Goal: Task Accomplishment & Management: Complete application form

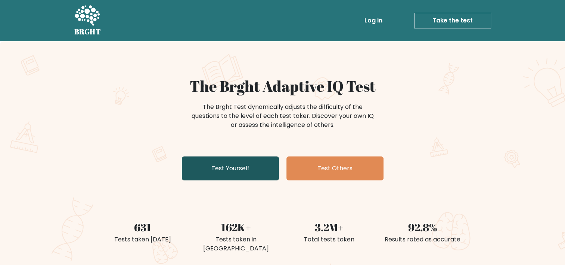
click at [235, 157] on link "Test Yourself" at bounding box center [230, 168] width 97 height 24
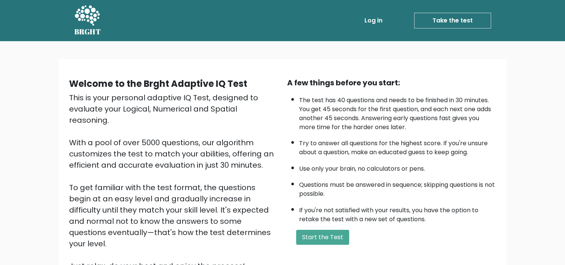
click at [366, 19] on link "Log in" at bounding box center [374, 20] width 24 height 15
click at [332, 235] on button "Start the Test" at bounding box center [322, 236] width 53 height 15
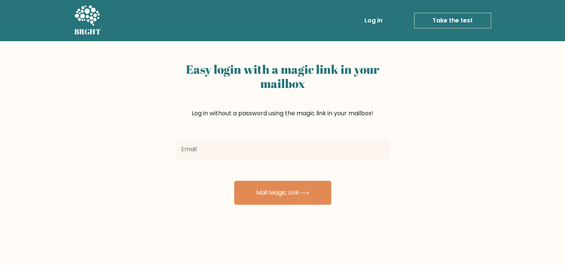
click at [305, 152] on input "email" at bounding box center [282, 149] width 215 height 21
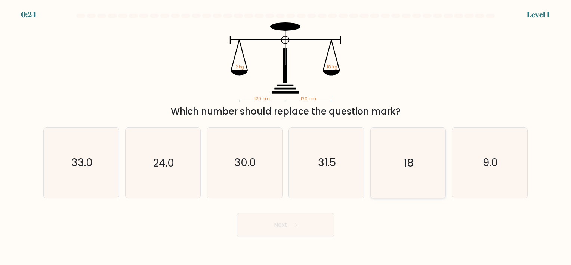
click at [395, 173] on icon "18" at bounding box center [408, 162] width 70 height 70
click at [286, 136] on input "e. 18" at bounding box center [285, 134] width 0 height 4
radio input "true"
click at [312, 232] on button "Next" at bounding box center [285, 225] width 97 height 24
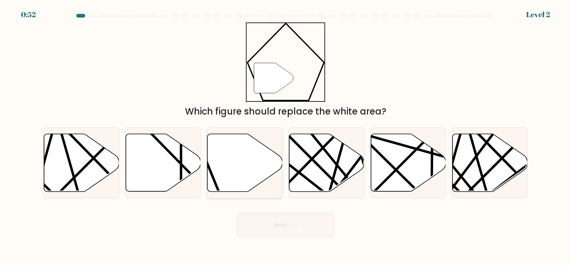
click at [248, 154] on icon at bounding box center [244, 162] width 75 height 58
click at [285, 136] on input "c." at bounding box center [285, 134] width 0 height 4
radio input "true"
click at [270, 229] on button "Next" at bounding box center [285, 225] width 97 height 24
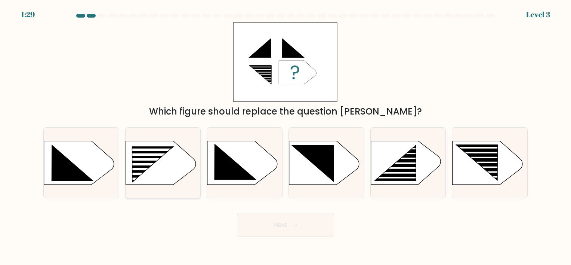
click at [167, 174] on rect at bounding box center [147, 174] width 60 height 3
click at [285, 136] on input "b." at bounding box center [285, 134] width 0 height 4
radio input "true"
click at [259, 232] on button "Next" at bounding box center [285, 225] width 97 height 24
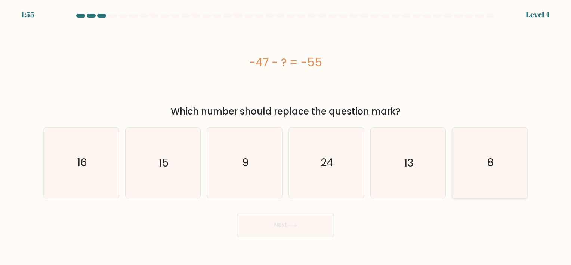
click at [497, 170] on icon "8" at bounding box center [490, 162] width 70 height 70
click at [286, 136] on input "f. 8" at bounding box center [285, 134] width 0 height 4
radio input "true"
click at [303, 231] on button "Next" at bounding box center [285, 225] width 97 height 24
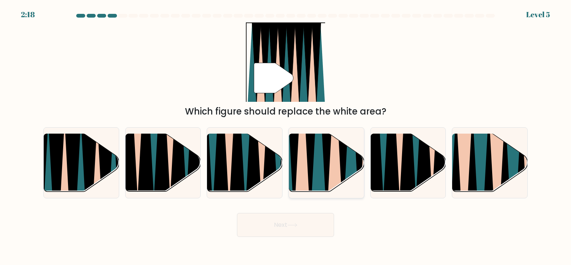
click at [311, 165] on icon at bounding box center [310, 133] width 17 height 150
click at [286, 136] on input "d." at bounding box center [285, 134] width 0 height 4
radio input "true"
click at [282, 227] on button "Next" at bounding box center [285, 225] width 97 height 24
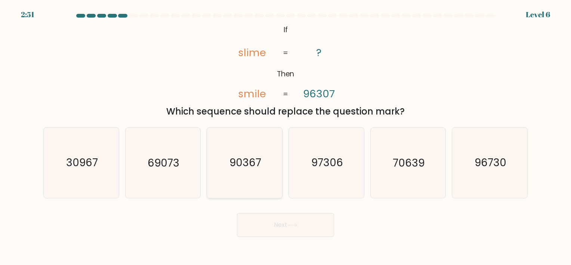
click at [275, 154] on icon "90367" at bounding box center [245, 162] width 70 height 70
click at [285, 136] on input "c. 90367" at bounding box center [285, 134] width 0 height 4
radio input "true"
click at [284, 219] on button "Next" at bounding box center [285, 225] width 97 height 24
click at [253, 221] on button "Next" at bounding box center [285, 225] width 97 height 24
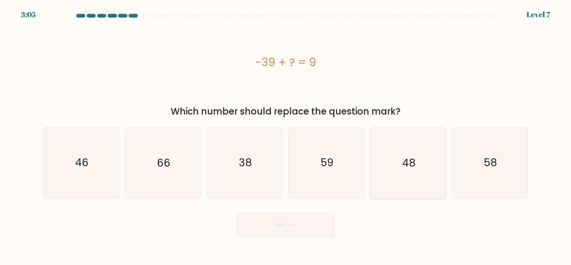
click at [426, 144] on icon "48" at bounding box center [408, 162] width 70 height 70
click at [286, 136] on input "e. 48" at bounding box center [285, 134] width 0 height 4
radio input "true"
click at [272, 233] on button "Next" at bounding box center [285, 225] width 97 height 24
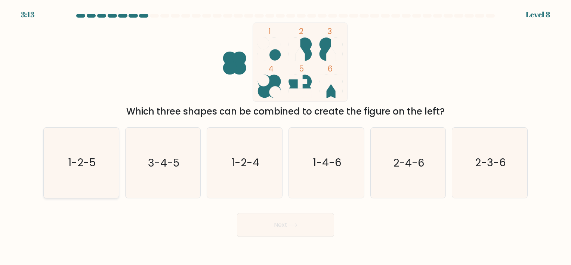
click at [84, 171] on icon "1-2-5" at bounding box center [81, 162] width 70 height 70
click at [285, 136] on input "a. 1-2-5" at bounding box center [285, 134] width 0 height 4
radio input "true"
click at [282, 226] on button "Next" at bounding box center [285, 225] width 97 height 24
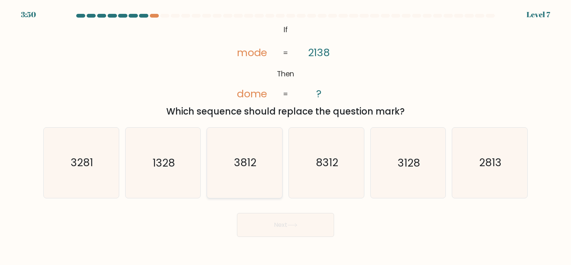
click at [234, 173] on icon "3812" at bounding box center [245, 162] width 70 height 70
click at [285, 136] on input "c. 3812" at bounding box center [285, 134] width 0 height 4
radio input "true"
click at [402, 168] on text "3128" at bounding box center [409, 162] width 22 height 15
click at [286, 136] on input "e. 3128" at bounding box center [285, 134] width 0 height 4
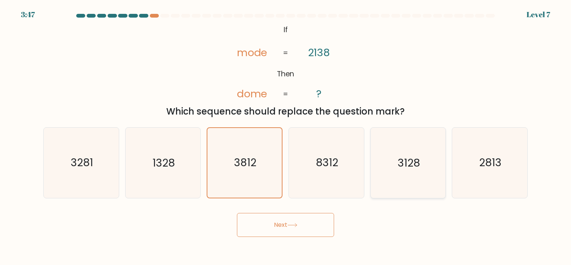
radio input "true"
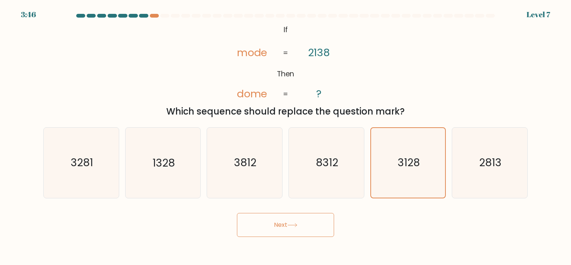
click at [320, 214] on button "Next" at bounding box center [285, 225] width 97 height 24
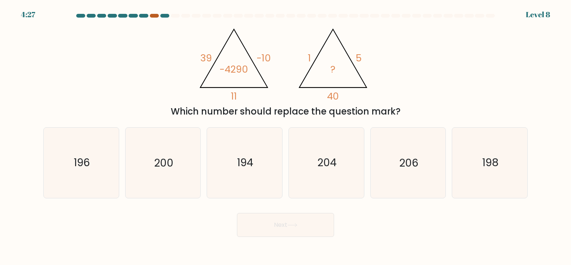
click at [154, 15] on div at bounding box center [154, 16] width 9 height 4
click at [155, 16] on div at bounding box center [154, 16] width 9 height 4
click at [300, 151] on icon "204" at bounding box center [326, 162] width 70 height 70
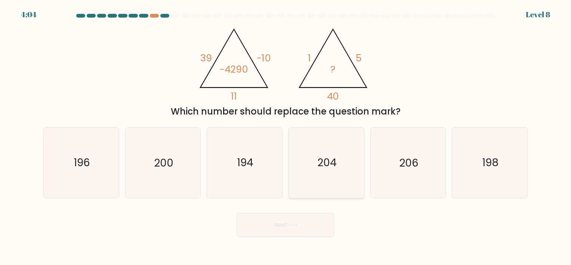
click at [286, 136] on input "d. 204" at bounding box center [285, 134] width 0 height 4
radio input "true"
click at [232, 185] on icon "194" at bounding box center [245, 162] width 70 height 70
click at [285, 136] on input "c. 194" at bounding box center [285, 134] width 0 height 4
radio input "true"
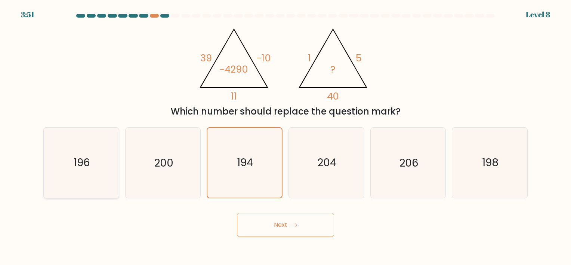
click at [96, 171] on icon "196" at bounding box center [81, 162] width 70 height 70
click at [285, 136] on input "a. 196" at bounding box center [285, 134] width 0 height 4
radio input "true"
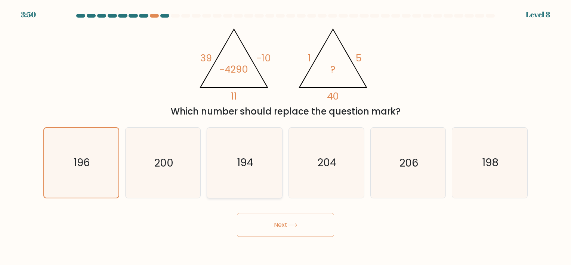
click at [239, 193] on icon "194" at bounding box center [245, 162] width 70 height 70
click at [285, 136] on input "c. 194" at bounding box center [285, 134] width 0 height 4
radio input "true"
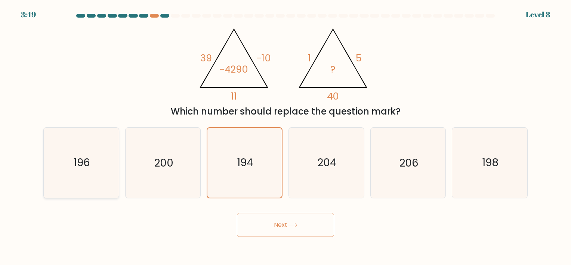
click at [89, 171] on icon "196" at bounding box center [81, 162] width 70 height 70
click at [285, 136] on input "a. 196" at bounding box center [285, 134] width 0 height 4
radio input "true"
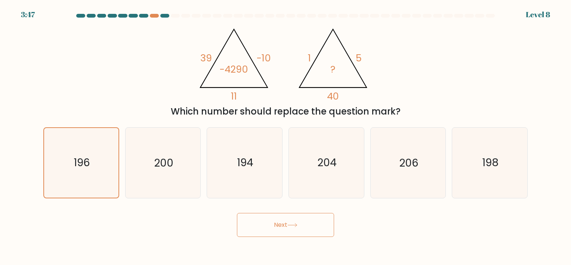
click at [268, 221] on button "Next" at bounding box center [285, 225] width 97 height 24
click at [283, 235] on button "Next" at bounding box center [285, 225] width 97 height 24
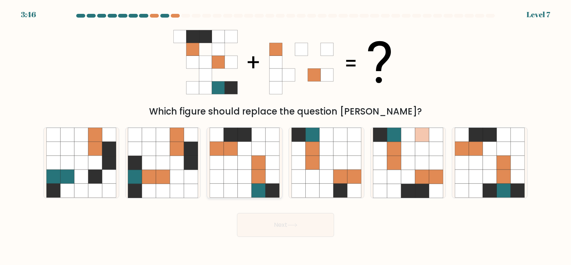
click at [242, 166] on icon at bounding box center [245, 162] width 14 height 14
click at [285, 136] on input "c." at bounding box center [285, 134] width 0 height 4
radio input "true"
click at [276, 219] on button "Next" at bounding box center [285, 225] width 97 height 24
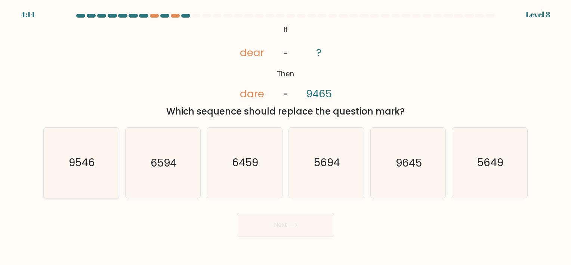
click at [100, 158] on icon "9546" at bounding box center [81, 162] width 70 height 70
click at [285, 136] on input "a. 9546" at bounding box center [285, 134] width 0 height 4
radio input "true"
click at [273, 225] on button "Next" at bounding box center [285, 225] width 97 height 24
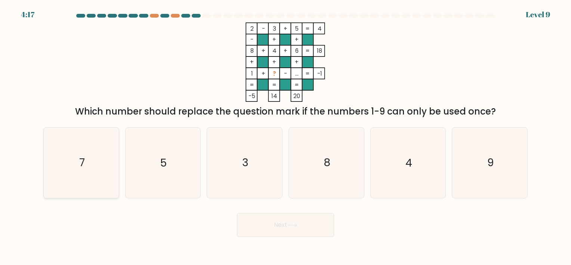
click at [108, 173] on icon "7" at bounding box center [81, 162] width 70 height 70
click at [285, 136] on input "a. 7" at bounding box center [285, 134] width 0 height 4
radio input "true"
click at [287, 223] on button "Next" at bounding box center [285, 225] width 97 height 24
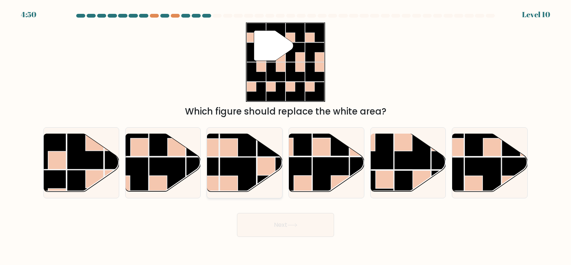
click at [257, 179] on rect at bounding box center [275, 175] width 37 height 37
click at [285, 136] on input "c." at bounding box center [285, 134] width 0 height 4
radio input "true"
click at [303, 182] on rect at bounding box center [303, 184] width 18 height 18
click at [286, 136] on input "d." at bounding box center [285, 134] width 0 height 4
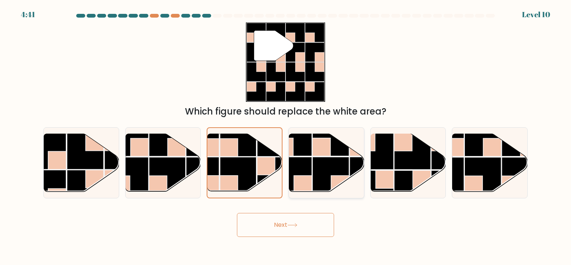
radio input "true"
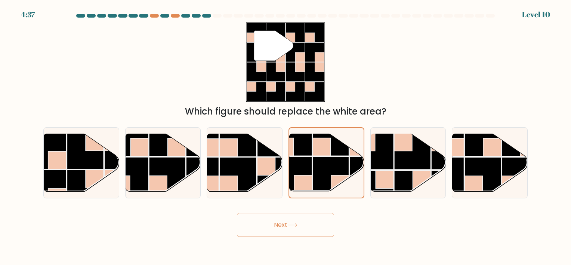
click at [300, 233] on button "Next" at bounding box center [285, 225] width 97 height 24
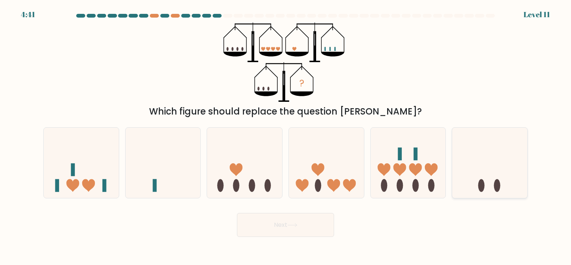
click at [487, 179] on icon at bounding box center [489, 163] width 75 height 62
click at [286, 136] on input "f." at bounding box center [285, 134] width 0 height 4
radio input "true"
click at [305, 223] on button "Next" at bounding box center [285, 225] width 97 height 24
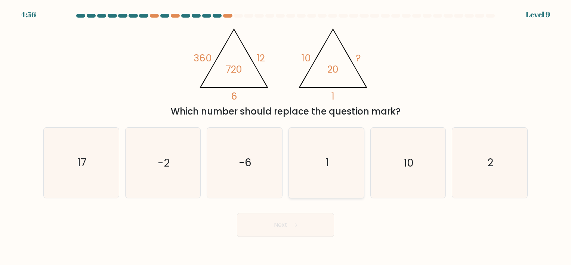
click at [313, 162] on icon "1" at bounding box center [326, 162] width 70 height 70
click at [286, 136] on input "d. 1" at bounding box center [285, 134] width 0 height 4
radio input "true"
click at [382, 169] on icon "10" at bounding box center [408, 162] width 70 height 70
click at [286, 136] on input "e. 10" at bounding box center [285, 134] width 0 height 4
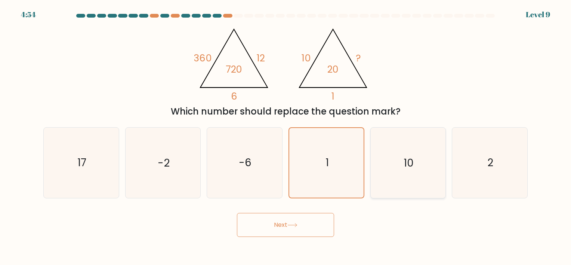
radio input "true"
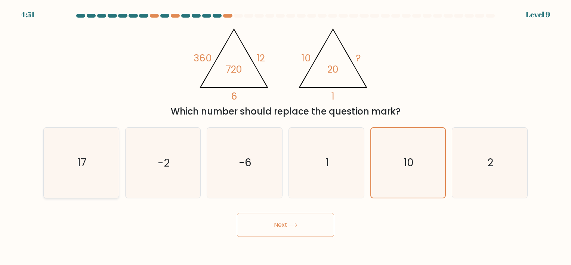
click at [80, 151] on icon "17" at bounding box center [81, 162] width 70 height 70
click at [285, 136] on input "a. 17" at bounding box center [285, 134] width 0 height 4
radio input "true"
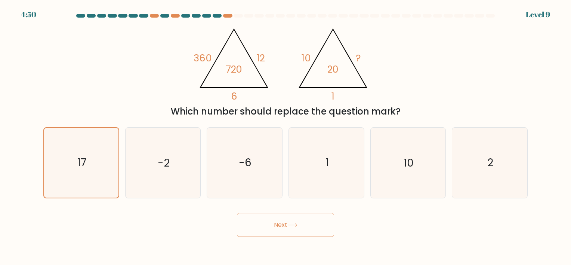
click at [305, 219] on button "Next" at bounding box center [285, 225] width 97 height 24
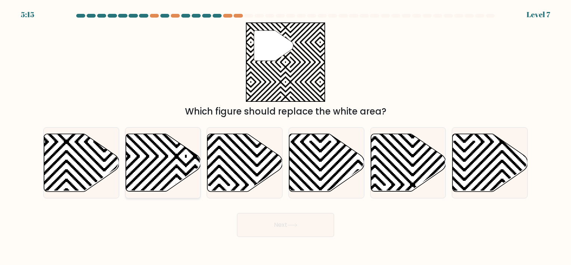
click at [158, 159] on icon at bounding box center [163, 162] width 75 height 58
click at [285, 136] on input "b." at bounding box center [285, 134] width 0 height 4
radio input "true"
click at [275, 221] on button "Next" at bounding box center [285, 225] width 97 height 24
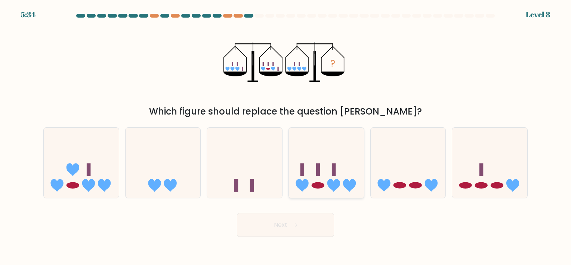
click at [313, 171] on icon at bounding box center [326, 163] width 75 height 62
click at [286, 136] on input "d." at bounding box center [285, 134] width 0 height 4
radio input "true"
click at [306, 217] on button "Next" at bounding box center [285, 225] width 97 height 24
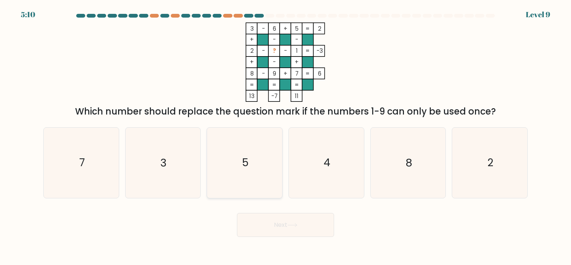
click at [238, 170] on icon "5" at bounding box center [245, 162] width 70 height 70
click at [285, 136] on input "c. 5" at bounding box center [285, 134] width 0 height 4
radio input "true"
click at [257, 227] on button "Next" at bounding box center [285, 225] width 97 height 24
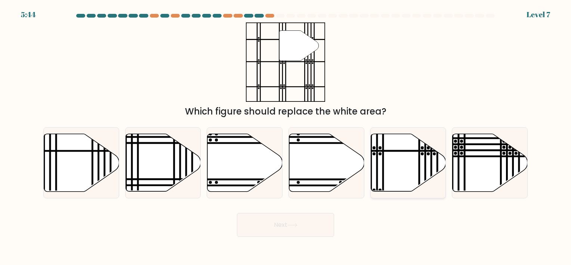
click at [387, 181] on icon at bounding box center [408, 162] width 75 height 58
click at [286, 136] on input "e." at bounding box center [285, 134] width 0 height 4
radio input "true"
click at [291, 222] on button "Next" at bounding box center [285, 225] width 97 height 24
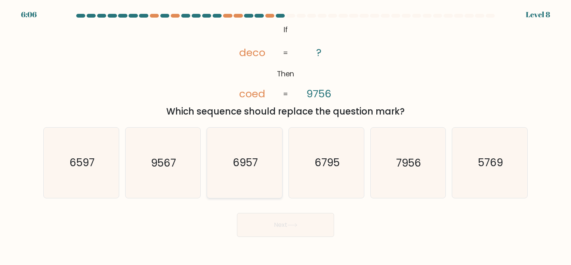
click at [266, 161] on icon "6957" at bounding box center [245, 162] width 70 height 70
click at [285, 136] on input "c. 6957" at bounding box center [285, 134] width 0 height 4
radio input "true"
click at [100, 177] on icon "6597" at bounding box center [81, 162] width 70 height 70
click at [285, 136] on input "a. 6597" at bounding box center [285, 134] width 0 height 4
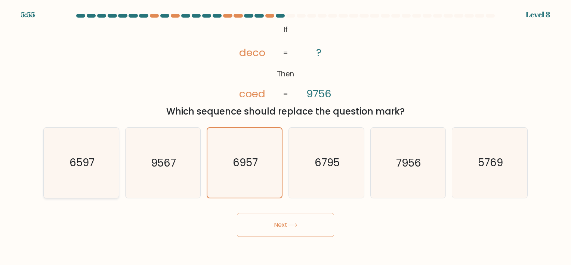
radio input "true"
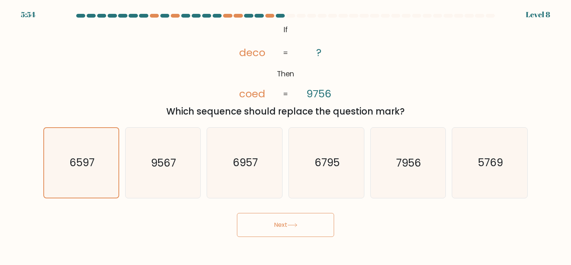
click at [312, 231] on button "Next" at bounding box center [285, 225] width 97 height 24
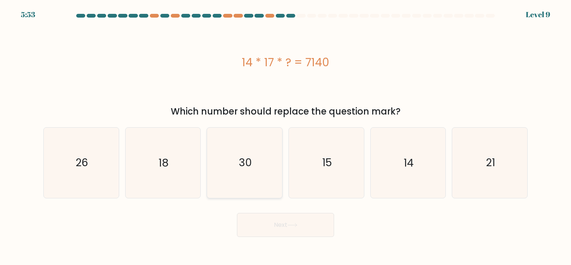
click at [265, 176] on icon "30" at bounding box center [245, 162] width 70 height 70
click at [285, 136] on input "c. 30" at bounding box center [285, 134] width 0 height 4
radio input "true"
click at [388, 152] on icon "14" at bounding box center [408, 162] width 70 height 70
click at [286, 136] on input "e. 14" at bounding box center [285, 134] width 0 height 4
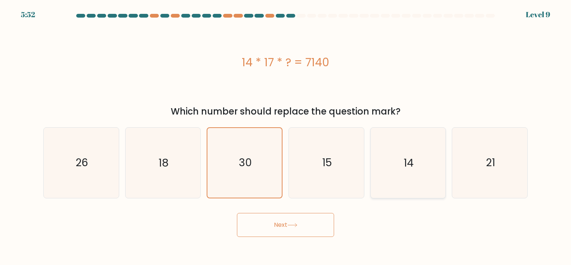
radio input "true"
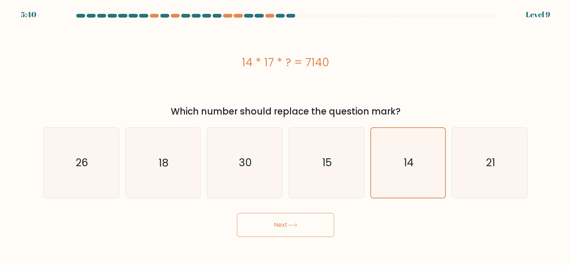
click at [310, 233] on button "Next" at bounding box center [285, 225] width 97 height 24
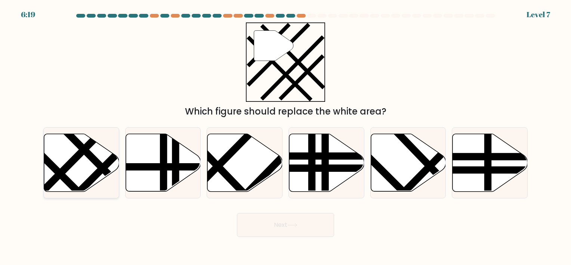
click at [78, 166] on icon at bounding box center [81, 162] width 75 height 58
click at [285, 136] on input "a." at bounding box center [285, 134] width 0 height 4
radio input "true"
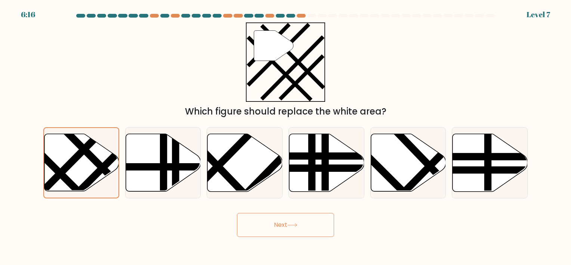
click at [276, 224] on button "Next" at bounding box center [285, 225] width 97 height 24
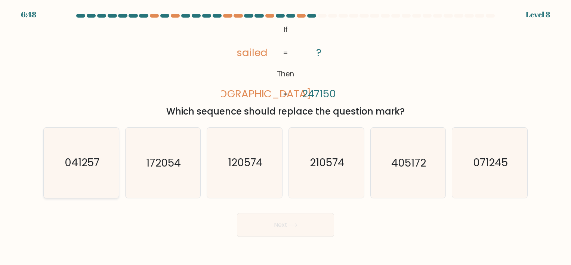
click at [89, 189] on icon "041257" at bounding box center [81, 162] width 70 height 70
click at [285, 136] on input "a. 041257" at bounding box center [285, 134] width 0 height 4
radio input "true"
click at [297, 219] on button "Next" at bounding box center [285, 225] width 97 height 24
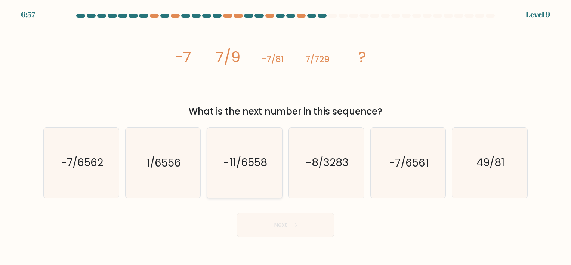
click at [254, 152] on icon "-11/6558" at bounding box center [245, 162] width 70 height 70
click at [285, 136] on input "c. -11/6558" at bounding box center [285, 134] width 0 height 4
radio input "true"
click at [435, 188] on icon "-7/6561" at bounding box center [408, 162] width 70 height 70
click at [286, 136] on input "e. -7/6561" at bounding box center [285, 134] width 0 height 4
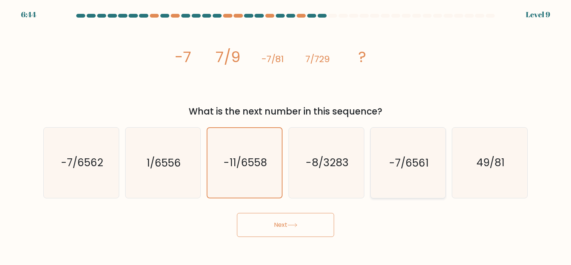
radio input "true"
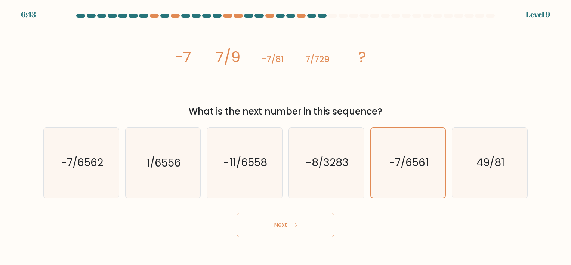
click at [284, 223] on button "Next" at bounding box center [285, 225] width 97 height 24
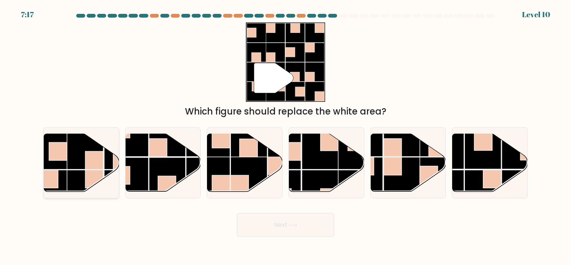
click at [67, 191] on rect at bounding box center [85, 188] width 37 height 37
click at [285, 136] on input "a." at bounding box center [285, 134] width 0 height 4
radio input "true"
click at [276, 224] on button "Next" at bounding box center [285, 225] width 97 height 24
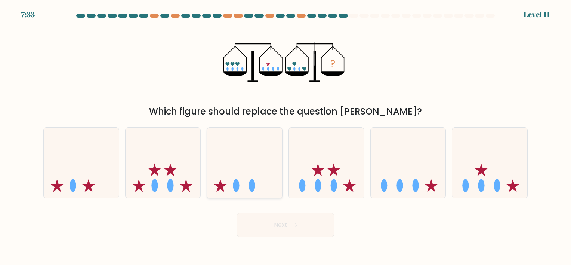
click at [253, 172] on icon at bounding box center [244, 163] width 75 height 62
click at [285, 136] on input "c." at bounding box center [285, 134] width 0 height 4
radio input "true"
click at [279, 231] on button "Next" at bounding box center [285, 225] width 97 height 24
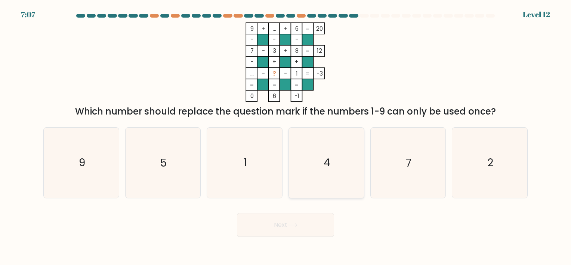
click at [334, 181] on icon "4" at bounding box center [326, 162] width 70 height 70
click at [286, 136] on input "d. 4" at bounding box center [285, 134] width 0 height 4
radio input "true"
click at [486, 165] on icon "2" at bounding box center [490, 162] width 70 height 70
click at [286, 136] on input "f. 2" at bounding box center [285, 134] width 0 height 4
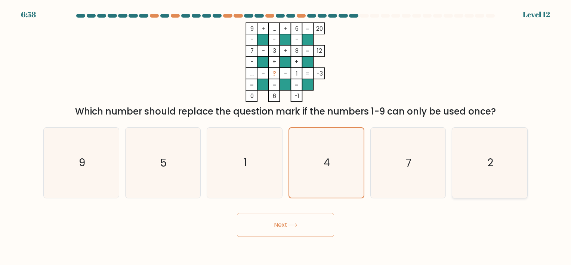
radio input "true"
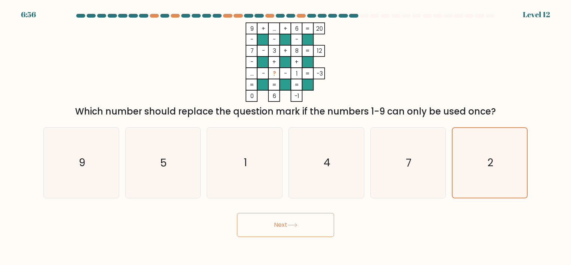
click at [291, 231] on button "Next" at bounding box center [285, 225] width 97 height 24
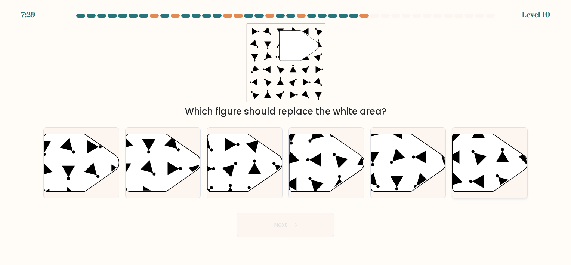
click at [453, 172] on icon at bounding box center [489, 162] width 75 height 58
click at [286, 136] on input "f." at bounding box center [285, 134] width 0 height 4
radio input "true"
click at [281, 217] on button "Next" at bounding box center [285, 225] width 97 height 24
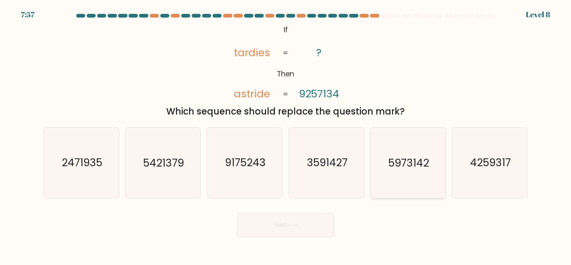
click at [410, 188] on icon "5973142" at bounding box center [408, 162] width 70 height 70
click at [286, 136] on input "e. 5973142" at bounding box center [285, 134] width 0 height 4
radio input "true"
click at [308, 214] on button "Next" at bounding box center [285, 225] width 97 height 24
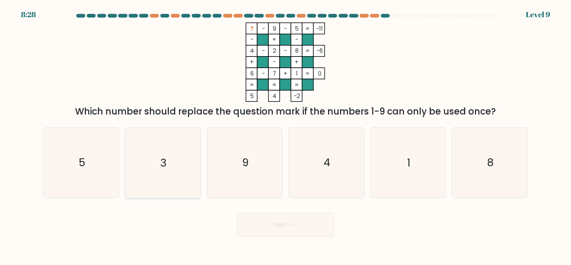
click at [166, 155] on text "3" at bounding box center [163, 162] width 6 height 15
click at [285, 136] on input "b. 3" at bounding box center [285, 134] width 0 height 4
radio input "true"
click at [305, 226] on button "Next" at bounding box center [285, 225] width 97 height 24
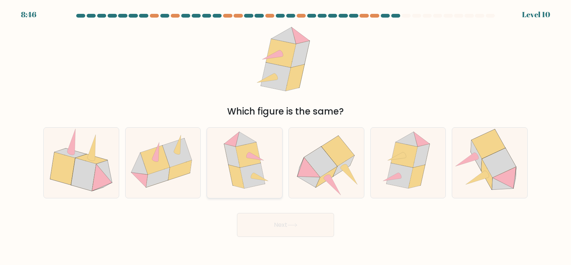
click at [250, 178] on icon at bounding box center [252, 175] width 25 height 25
click at [285, 136] on input "c." at bounding box center [285, 134] width 0 height 4
radio input "true"
click at [302, 223] on button "Next" at bounding box center [285, 225] width 97 height 24
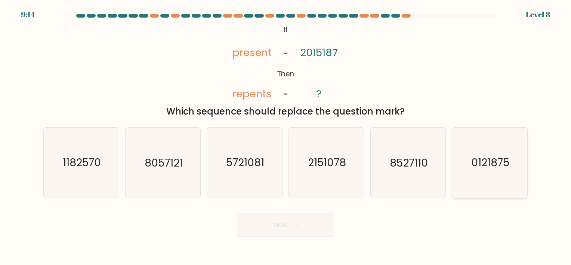
click at [492, 166] on text "0121875" at bounding box center [490, 162] width 38 height 15
click at [286, 136] on input "f. 0121875" at bounding box center [285, 134] width 0 height 4
radio input "true"
click at [313, 218] on button "Next" at bounding box center [285, 225] width 97 height 24
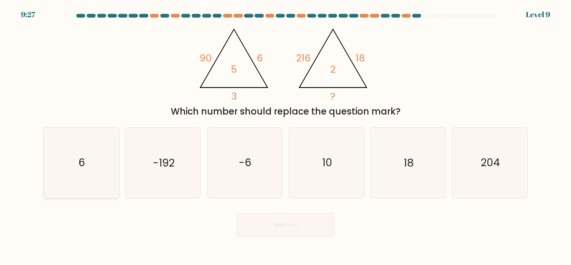
click at [98, 157] on icon "6" at bounding box center [81, 162] width 70 height 70
click at [285, 136] on input "a. 6" at bounding box center [285, 134] width 0 height 4
radio input "true"
click at [261, 219] on button "Next" at bounding box center [285, 225] width 97 height 24
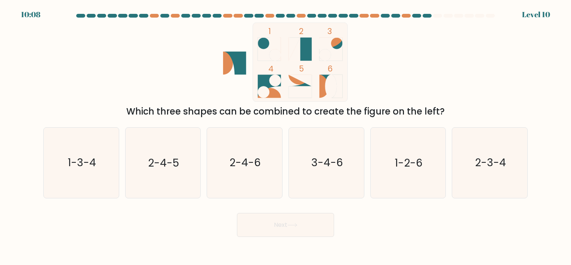
drag, startPoint x: 290, startPoint y: 223, endPoint x: 299, endPoint y: 58, distance: 165.4
click at [299, 58] on form at bounding box center [285, 125] width 571 height 223
click at [239, 169] on text "2-4-6" at bounding box center [245, 162] width 31 height 15
click at [285, 136] on input "c. 2-4-6" at bounding box center [285, 134] width 0 height 4
radio input "true"
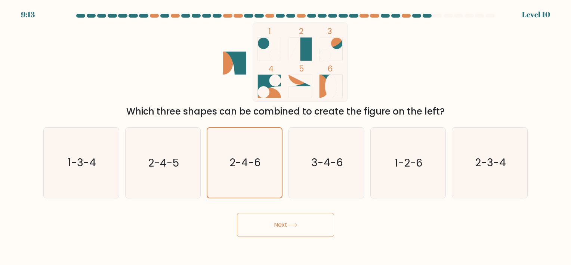
click at [261, 220] on button "Next" at bounding box center [285, 225] width 97 height 24
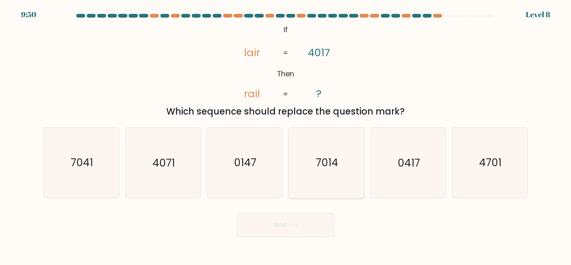
click at [326, 167] on text "7014" at bounding box center [327, 162] width 22 height 15
click at [286, 136] on input "d. 7014" at bounding box center [285, 134] width 0 height 4
radio input "true"
click at [300, 223] on button "Next" at bounding box center [285, 225] width 97 height 24
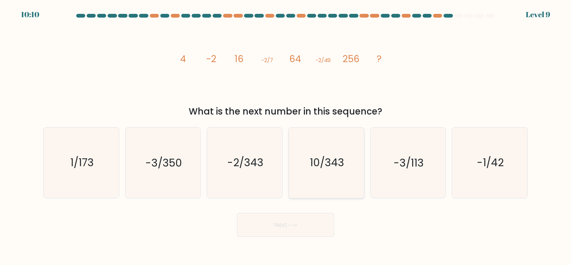
click at [312, 184] on icon "10/343" at bounding box center [326, 162] width 70 height 70
click at [286, 136] on input "d. 10/343" at bounding box center [285, 134] width 0 height 4
radio input "true"
click at [238, 148] on icon "-2/343" at bounding box center [245, 162] width 70 height 70
click at [285, 136] on input "c. -2/343" at bounding box center [285, 134] width 0 height 4
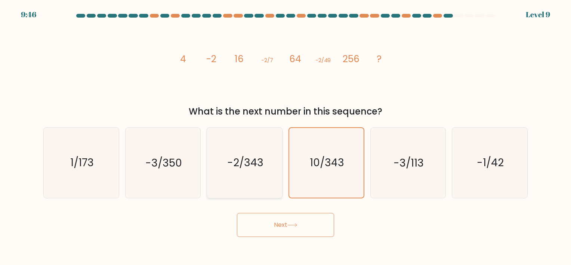
radio input "true"
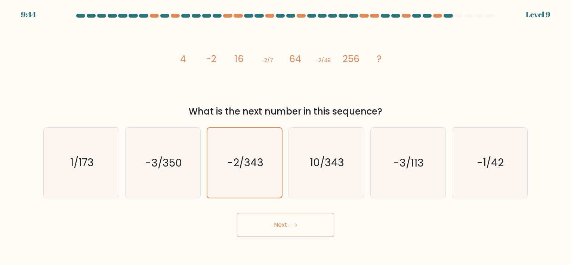
click at [294, 224] on icon at bounding box center [292, 225] width 10 height 4
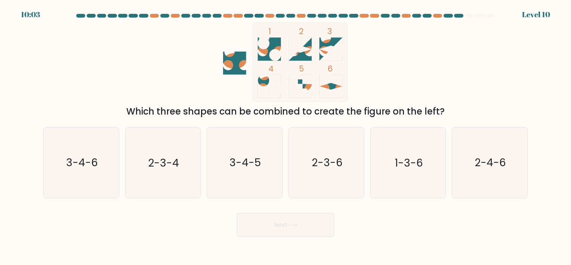
click at [119, 149] on div "a. 3-4-6" at bounding box center [81, 162] width 82 height 71
click at [99, 163] on icon "3-4-6" at bounding box center [81, 162] width 70 height 70
click at [285, 136] on input "a. 3-4-6" at bounding box center [285, 134] width 0 height 4
radio input "true"
click at [284, 218] on button "Next" at bounding box center [285, 225] width 97 height 24
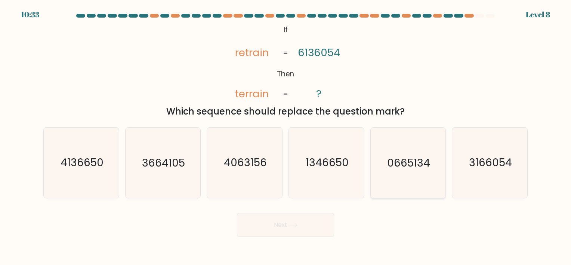
click at [385, 151] on icon "0665134" at bounding box center [408, 162] width 70 height 70
click at [286, 136] on input "e. 0665134" at bounding box center [285, 134] width 0 height 4
radio input "true"
click at [495, 154] on icon "3166054" at bounding box center [490, 162] width 70 height 70
click at [286, 136] on input "f. 3166054" at bounding box center [285, 134] width 0 height 4
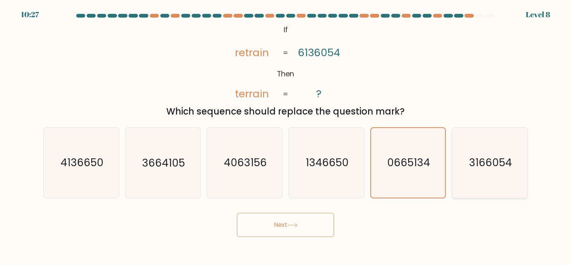
radio input "true"
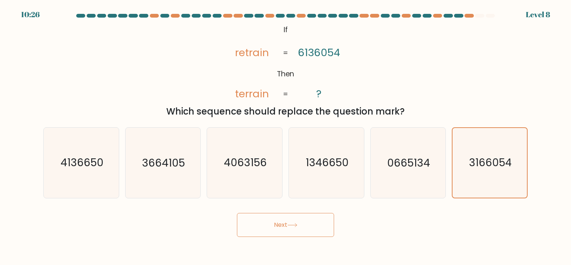
click at [311, 225] on button "Next" at bounding box center [285, 225] width 97 height 24
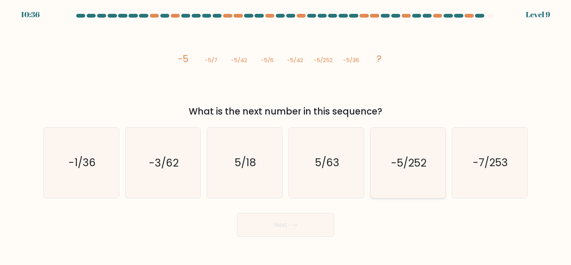
click at [406, 171] on icon "-5/252" at bounding box center [408, 162] width 70 height 70
click at [286, 136] on input "e. -5/252" at bounding box center [285, 134] width 0 height 4
radio input "true"
click at [274, 225] on button "Next" at bounding box center [285, 225] width 97 height 24
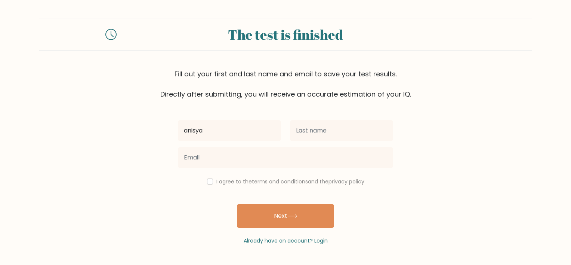
type input "anisya"
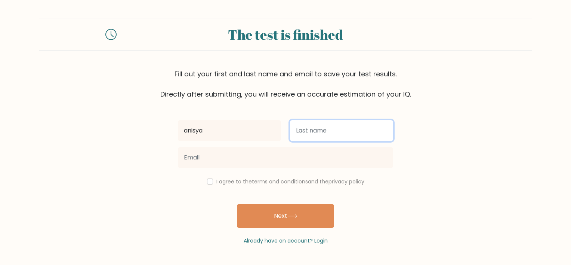
click at [323, 130] on input "text" at bounding box center [341, 130] width 103 height 21
type input "nabila"
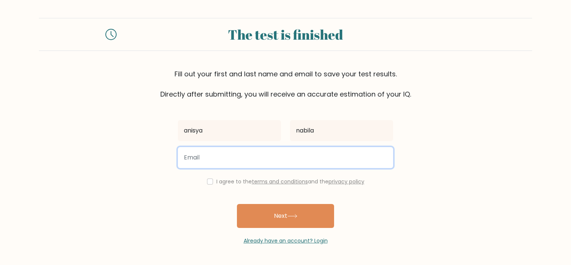
click at [312, 150] on input "email" at bounding box center [285, 157] width 215 height 21
type input "anisyanabila01@gmail.com"
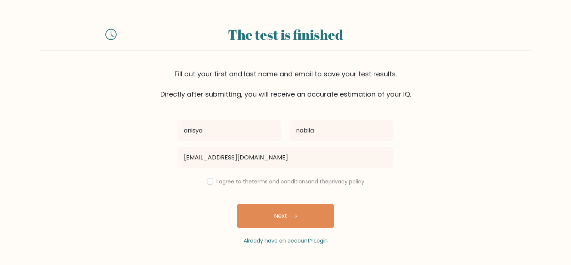
click at [212, 183] on div "I agree to the terms and conditions and the privacy policy" at bounding box center [285, 181] width 224 height 9
click at [209, 182] on input "checkbox" at bounding box center [210, 181] width 6 height 6
checkbox input "true"
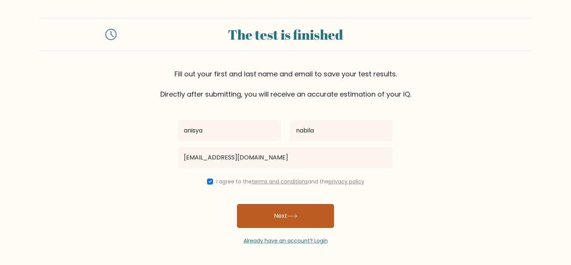
click at [262, 213] on button "Next" at bounding box center [285, 216] width 97 height 24
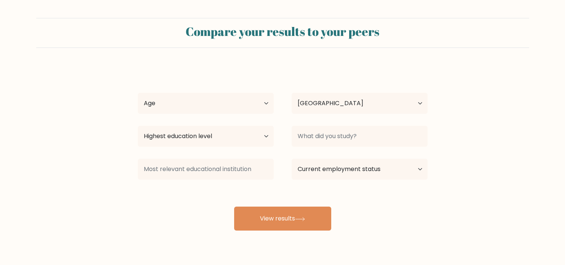
select select "ID"
click at [238, 100] on select "Age Under [DEMOGRAPHIC_DATA] [DEMOGRAPHIC_DATA] [DEMOGRAPHIC_DATA] [DEMOGRAPHIC…" at bounding box center [206, 103] width 136 height 21
select select "18_24"
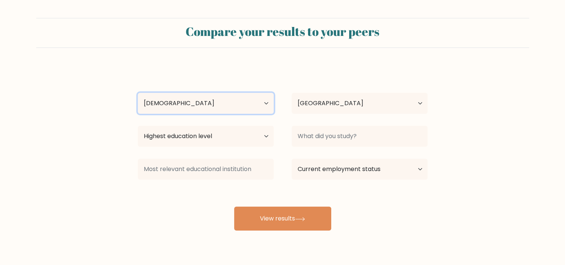
click at [138, 93] on select "Age Under [DEMOGRAPHIC_DATA] [DEMOGRAPHIC_DATA] [DEMOGRAPHIC_DATA] [DEMOGRAPHIC…" at bounding box center [206, 103] width 136 height 21
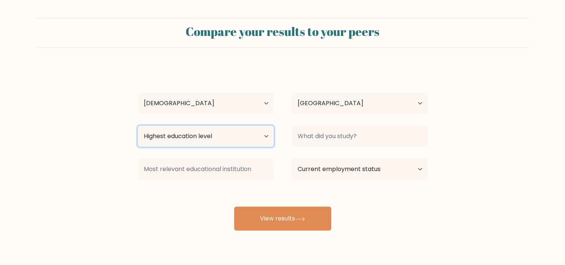
click at [246, 140] on select "Highest education level No schooling Primary Lower Secondary Upper Secondary Oc…" at bounding box center [206, 136] width 136 height 21
select select "bachelors_degree"
click at [138, 126] on select "Highest education level No schooling Primary Lower Secondary Upper Secondary Oc…" at bounding box center [206, 136] width 136 height 21
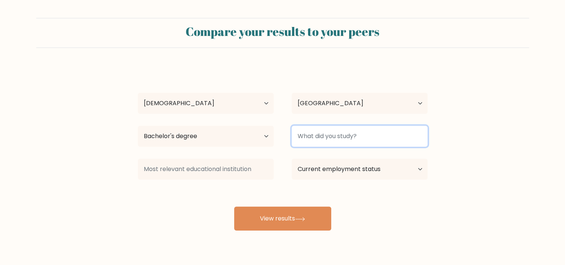
click at [321, 132] on input at bounding box center [360, 136] width 136 height 21
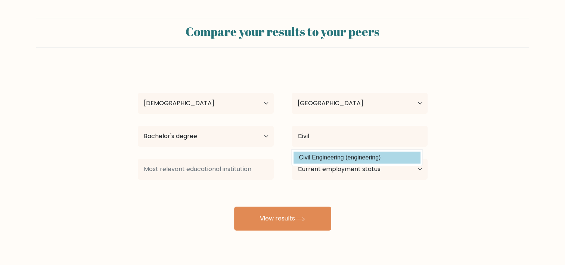
click at [328, 152] on div "anisya nabila Age Under 18 years old 18-24 years old 25-34 years old 35-44 year…" at bounding box center [282, 148] width 299 height 164
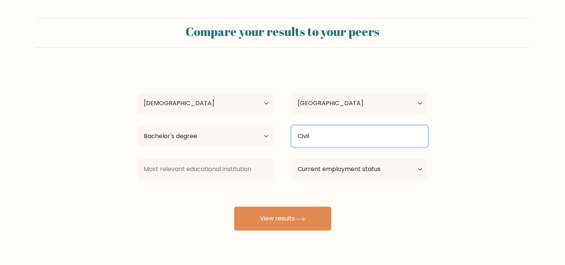
click at [318, 140] on input "Civil" at bounding box center [360, 136] width 136 height 21
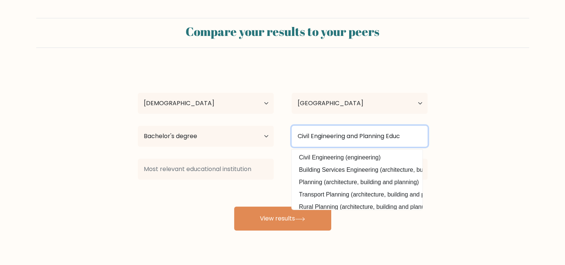
drag, startPoint x: 363, startPoint y: 137, endPoint x: 408, endPoint y: 149, distance: 47.1
click at [408, 149] on div "Civil Engineering and Planning Educ Civil Engineering (engineering) Building Se…" at bounding box center [360, 136] width 154 height 27
click at [408, 138] on input "Civil Engineering and Planning Educ" at bounding box center [360, 136] width 136 height 21
drag, startPoint x: 361, startPoint y: 137, endPoint x: 271, endPoint y: 130, distance: 89.9
click at [271, 130] on div "Highest education level No schooling Primary Lower Secondary Upper Secondary Oc…" at bounding box center [283, 136] width 308 height 27
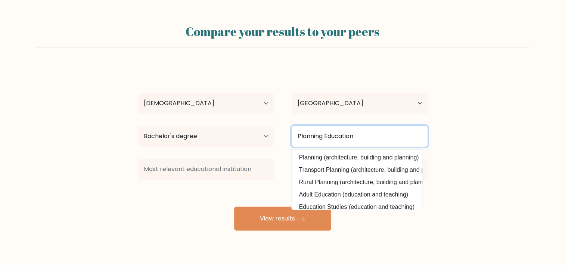
click at [321, 139] on input "Planning Education" at bounding box center [360, 136] width 136 height 21
type input "Planning and Civil Engineering Education"
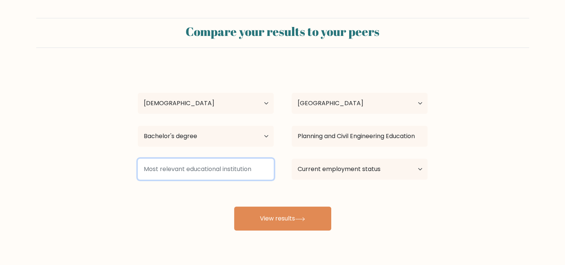
click at [196, 164] on input at bounding box center [206, 168] width 136 height 21
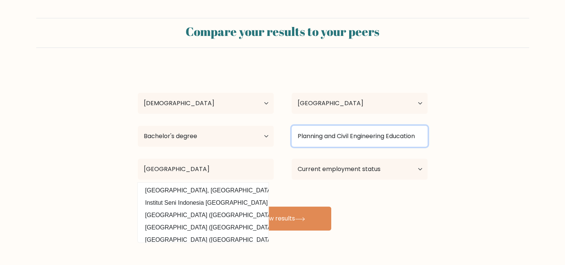
click at [347, 133] on input "Planning and Civil Engineering Education" at bounding box center [360, 136] width 136 height 21
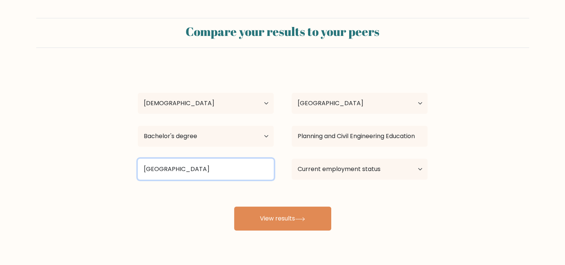
click at [228, 167] on input "Yogyakarta" at bounding box center [206, 168] width 136 height 21
type input "Yogyakarta State University"
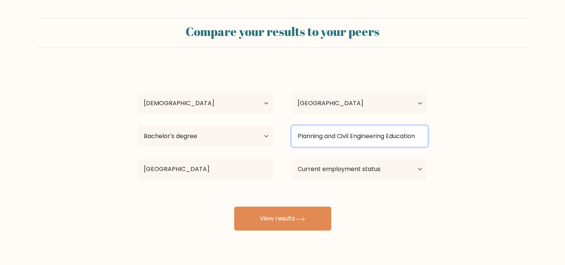
drag, startPoint x: 297, startPoint y: 139, endPoint x: 430, endPoint y: 142, distance: 133.4
click at [430, 142] on div "Planning and Civil Engineering Education Civil Engineering (engineering) Planni…" at bounding box center [360, 136] width 154 height 27
paste input "civil engineering and planning e"
type input "civil engineering and planning education"
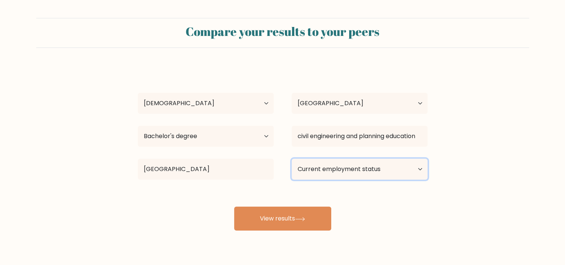
click at [315, 172] on select "Current employment status Employed Student Retired Other / prefer not to answer" at bounding box center [360, 168] width 136 height 21
click at [292, 158] on select "Current employment status Employed Student Retired Other / prefer not to answer" at bounding box center [360, 168] width 136 height 21
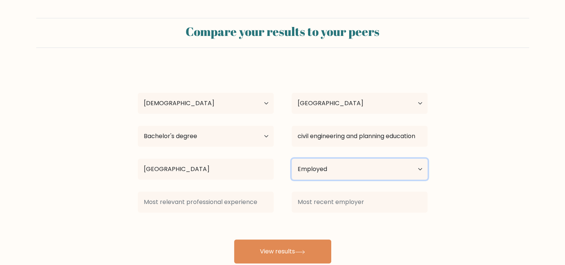
click at [337, 167] on select "Current employment status Employed Student Retired Other / prefer not to answer" at bounding box center [360, 168] width 136 height 21
click at [292, 158] on select "Current employment status Employed Student Retired Other / prefer not to answer" at bounding box center [360, 168] width 136 height 21
click at [337, 163] on select "Current employment status Employed Student Retired Other / prefer not to answer" at bounding box center [360, 168] width 136 height 21
select select "other"
click at [292, 158] on select "Current employment status Employed Student Retired Other / prefer not to answer" at bounding box center [360, 168] width 136 height 21
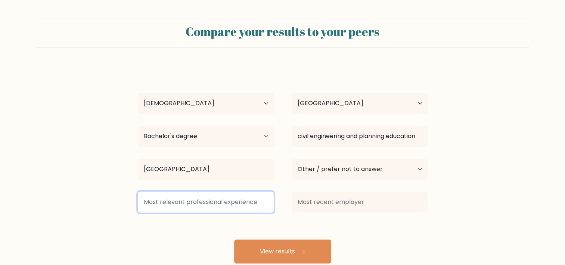
click at [242, 198] on input at bounding box center [206, 201] width 136 height 21
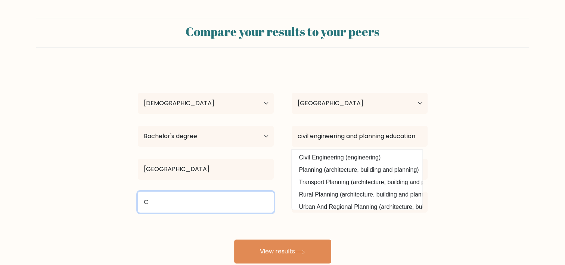
click at [178, 197] on input "C" at bounding box center [206, 201] width 136 height 21
type input "C"
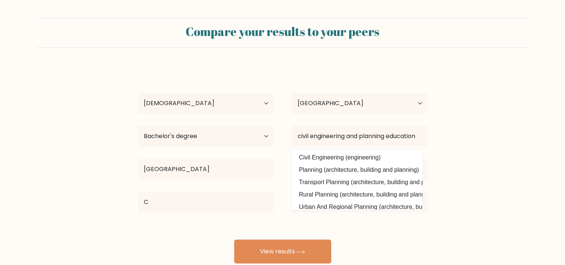
click at [478, 130] on form "Compare your results to your peers anisya nabila Age Under 18 years old 18-24 y…" at bounding box center [282, 140] width 565 height 245
drag, startPoint x: 475, startPoint y: 171, endPoint x: 320, endPoint y: 132, distance: 160.5
click at [320, 132] on form "Compare your results to your peers anisya nabila Age Under 18 years old 18-24 y…" at bounding box center [282, 140] width 565 height 245
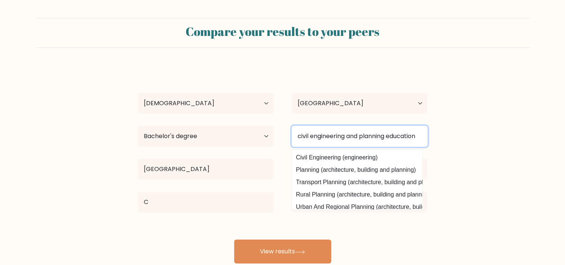
click at [320, 132] on input "civil engineering and planning education" at bounding box center [360, 136] width 136 height 21
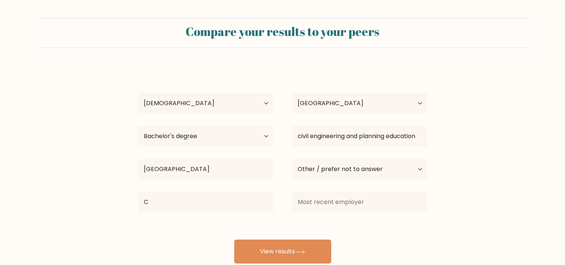
drag, startPoint x: 251, startPoint y: 153, endPoint x: 234, endPoint y: 169, distance: 23.3
click at [234, 169] on div "anisya nabila Age Under 18 years old 18-24 years old 25-34 years old 35-44 year…" at bounding box center [282, 164] width 299 height 197
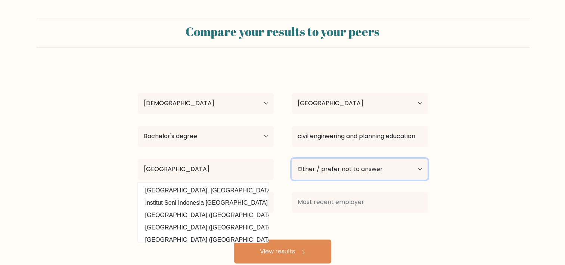
click at [357, 169] on select "Current employment status Employed Student Retired Other / prefer not to answer" at bounding box center [360, 168] width 136 height 21
select select "student"
click at [292, 158] on select "Current employment status Employed Student Retired Other / prefer not to answer" at bounding box center [360, 168] width 136 height 21
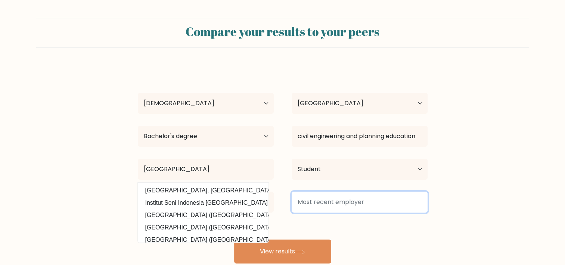
click at [342, 201] on input at bounding box center [360, 201] width 136 height 21
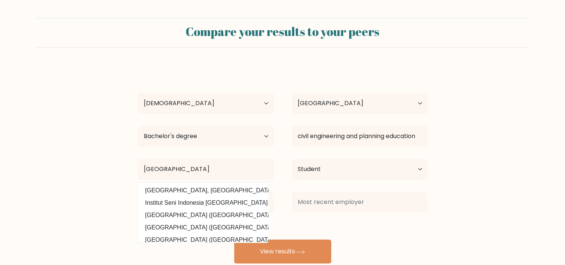
click at [394, 237] on div "anisya nabila Age Under 18 years old 18-24 years old 25-34 years old 35-44 year…" at bounding box center [282, 164] width 299 height 197
click at [365, 232] on div "anisya nabila Age Under 18 years old 18-24 years old 25-34 years old 35-44 year…" at bounding box center [282, 164] width 299 height 197
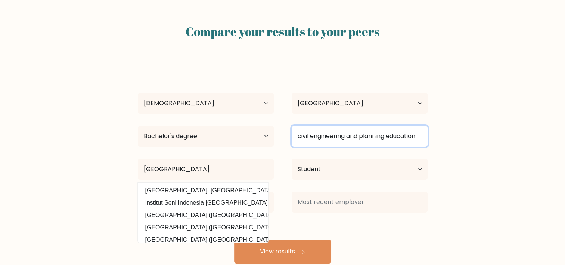
click at [360, 129] on input "civil engineering and planning education" at bounding box center [360, 136] width 136 height 21
click at [300, 137] on input "civil engineering and planning education" at bounding box center [360, 136] width 136 height 21
type input "Civil engineering and planning education"
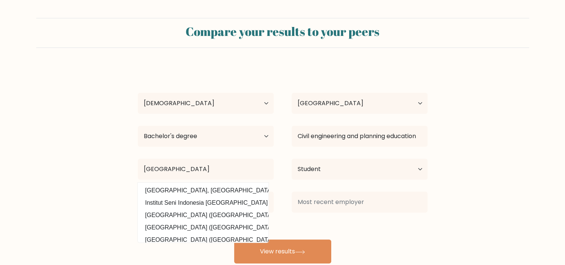
click at [394, 228] on div "anisya nabila Age Under 18 years old 18-24 years old 25-34 years old 35-44 year…" at bounding box center [282, 164] width 299 height 197
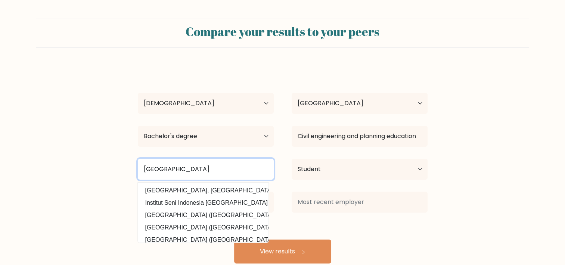
click at [234, 178] on input "Yogyakarta State University" at bounding box center [206, 168] width 136 height 21
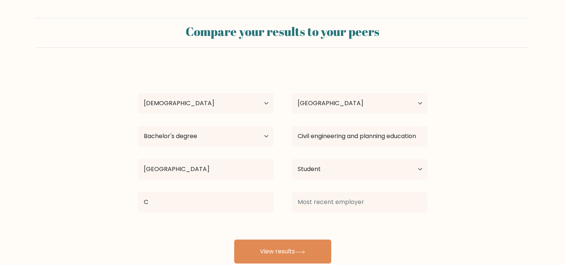
click at [330, 213] on div at bounding box center [360, 201] width 154 height 27
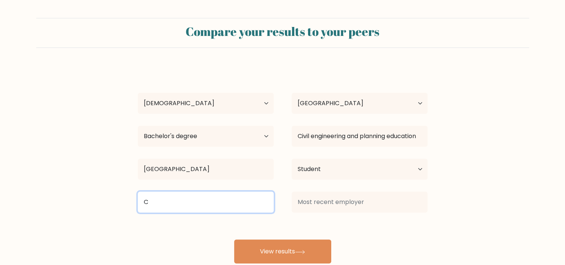
click at [181, 203] on input "C" at bounding box center [206, 201] width 136 height 21
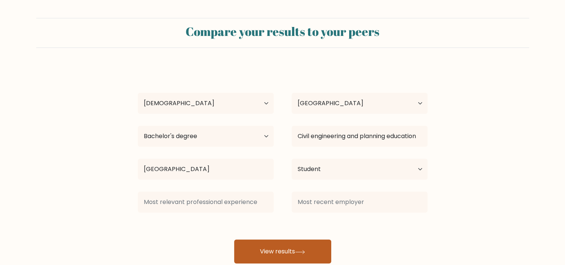
click at [275, 244] on button "View results" at bounding box center [282, 251] width 97 height 24
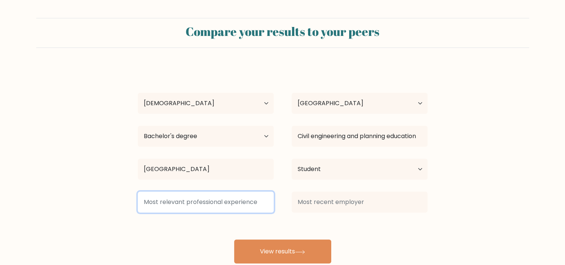
click at [249, 207] on input at bounding box center [206, 201] width 136 height 21
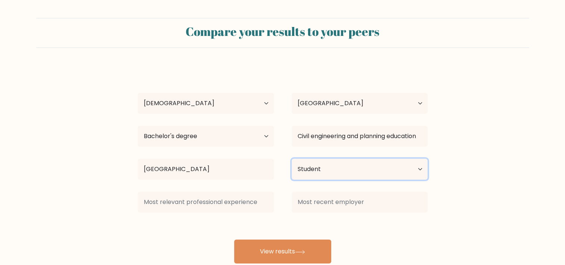
click at [328, 173] on select "Current employment status Employed Student Retired Other / prefer not to answer" at bounding box center [360, 168] width 136 height 21
click at [292, 158] on select "Current employment status Employed Student Retired Other / prefer not to answer" at bounding box center [360, 168] width 136 height 21
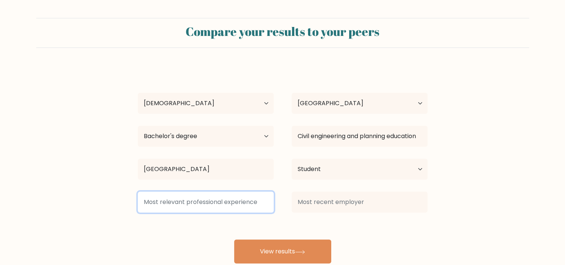
click at [225, 200] on input at bounding box center [206, 201] width 136 height 21
type input "Civil Engineer"
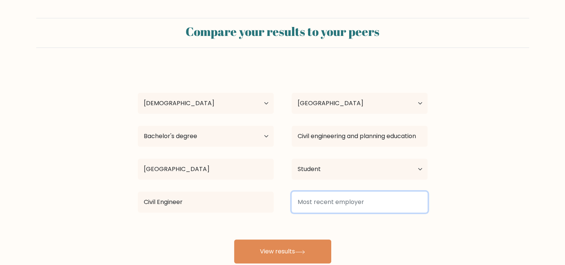
click at [359, 201] on input at bounding box center [360, 201] width 136 height 21
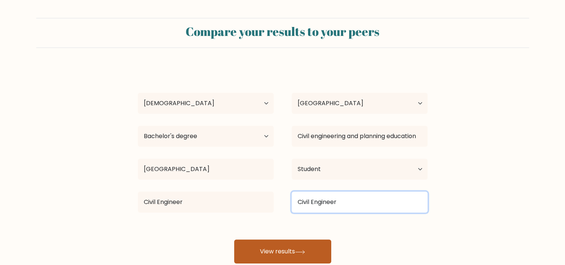
type input "Civil Engineer"
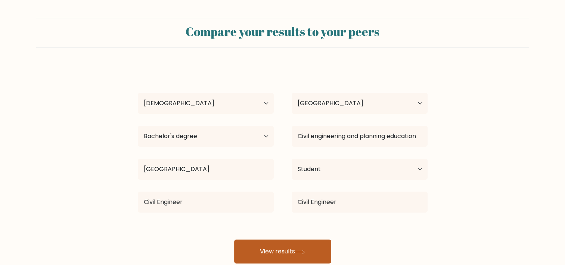
click at [302, 248] on button "View results" at bounding box center [282, 251] width 97 height 24
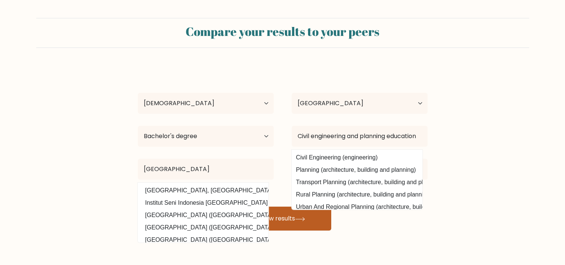
click at [309, 221] on button "View results" at bounding box center [282, 218] width 97 height 24
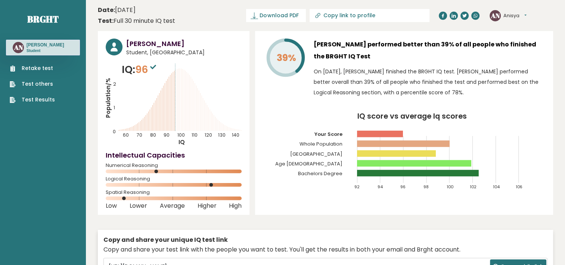
click at [149, 69] on span "96" at bounding box center [146, 69] width 23 height 14
click at [154, 68] on icon at bounding box center [153, 67] width 6 height 4
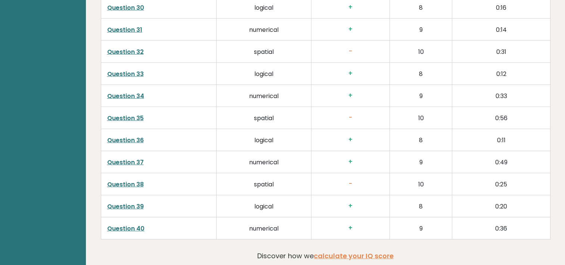
scroll to position [1914, 0]
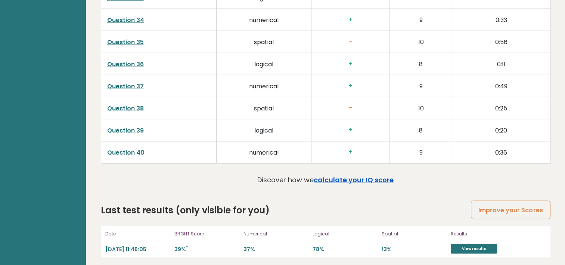
click at [345, 177] on link "calculate your IQ score" at bounding box center [354, 179] width 80 height 9
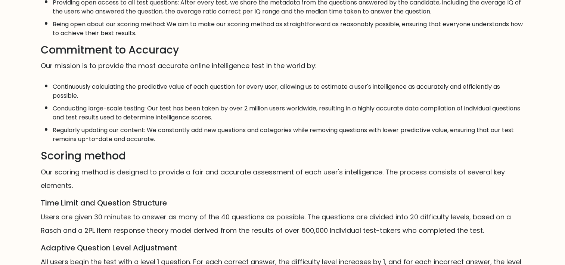
scroll to position [451, 0]
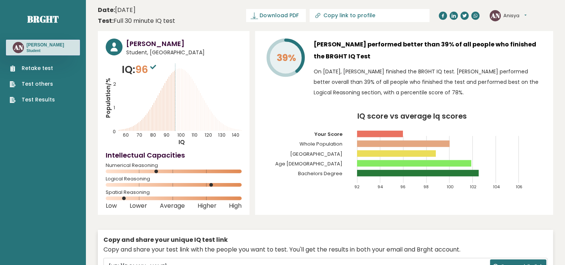
click at [53, 102] on ul "Retake test Test others Test Results" at bounding box center [32, 83] width 53 height 39
click at [34, 98] on link "Test Results" at bounding box center [32, 100] width 45 height 8
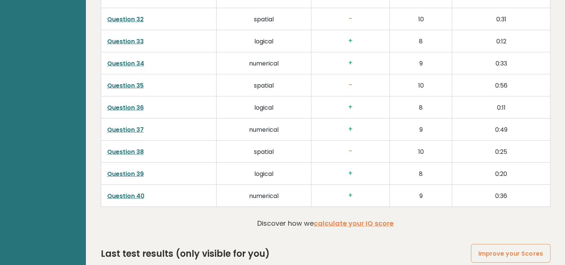
scroll to position [1914, 0]
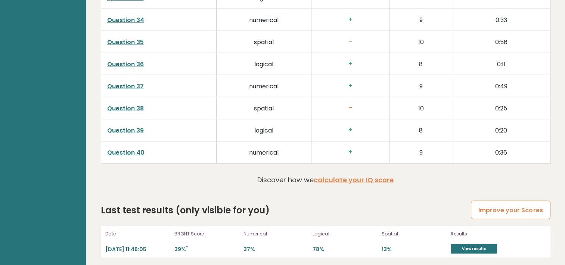
click at [503, 205] on link "Improve your Scores" at bounding box center [510, 209] width 79 height 19
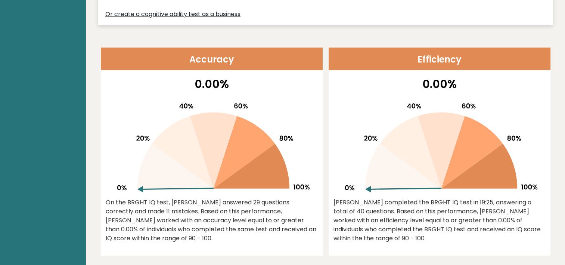
scroll to position [0, 0]
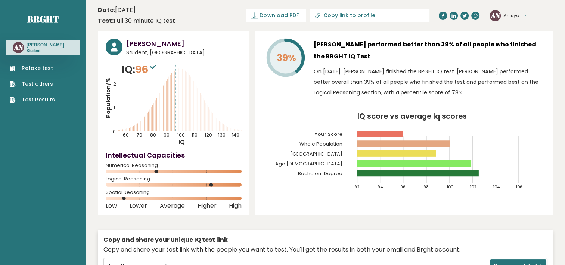
click at [383, 15] on input "Copy link to profile" at bounding box center [374, 15] width 102 height 6
type input "https://brght.org/profile/anisya-nabila/?utm_source=share&utm_medium=copy&utm_c…"
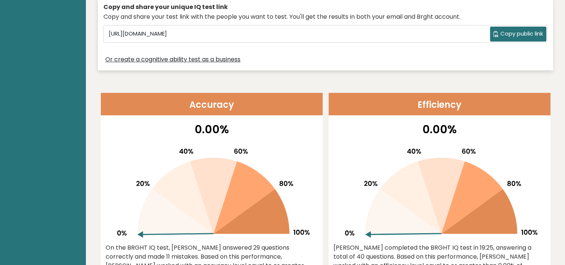
scroll to position [233, 0]
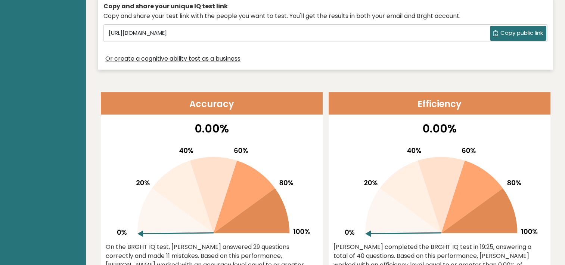
click at [210, 57] on link "Or create a cognitive ability test as a business" at bounding box center [172, 58] width 135 height 9
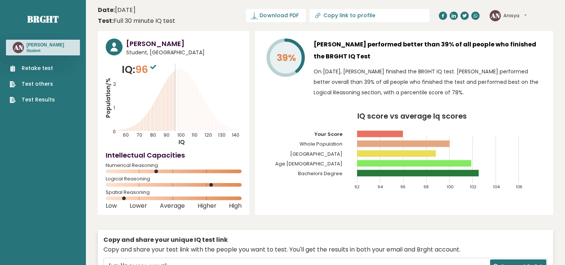
drag, startPoint x: 158, startPoint y: 172, endPoint x: 177, endPoint y: 175, distance: 19.6
click at [177, 175] on div "Numerical Reasoning" at bounding box center [174, 170] width 136 height 12
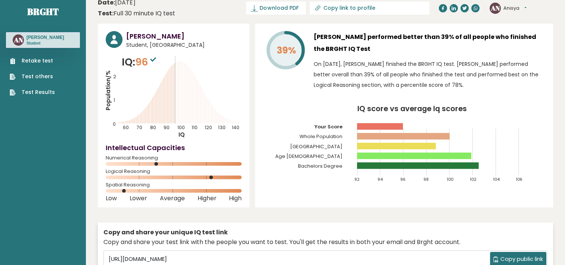
click at [151, 60] on sup at bounding box center [153, 59] width 10 height 10
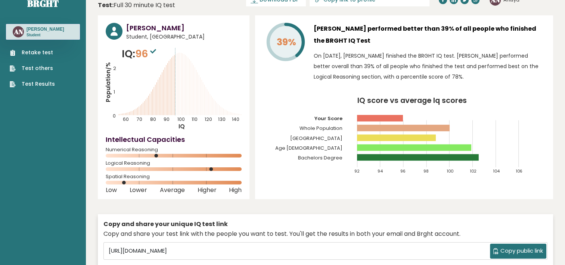
scroll to position [0, 0]
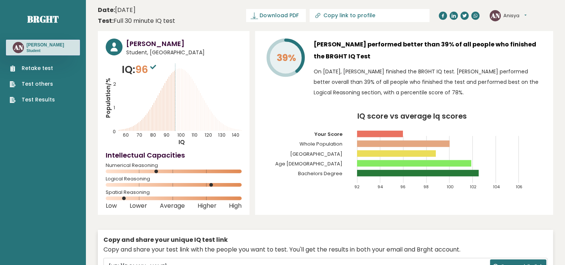
click at [58, 46] on h3 "[PERSON_NAME]" at bounding box center [46, 45] width 38 height 6
click at [31, 67] on link "Retake test" at bounding box center [32, 68] width 45 height 8
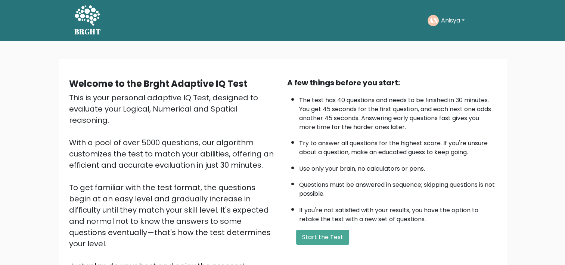
click at [321, 234] on button "Start the Test" at bounding box center [322, 236] width 53 height 15
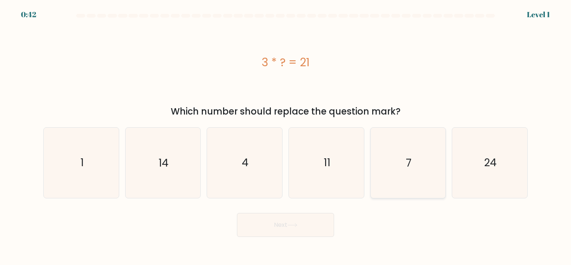
click at [403, 178] on icon "7" at bounding box center [408, 162] width 70 height 70
click at [286, 136] on input "e. 7" at bounding box center [285, 134] width 0 height 4
radio input "true"
click at [306, 233] on button "Next" at bounding box center [285, 225] width 97 height 24
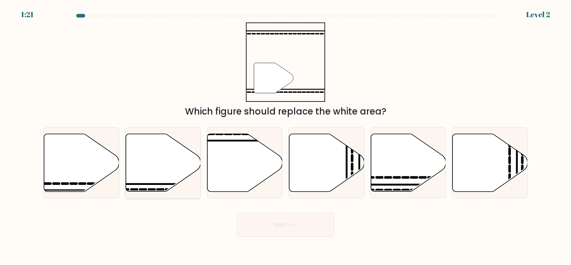
click at [182, 158] on icon at bounding box center [163, 162] width 75 height 58
click at [285, 136] on input "b." at bounding box center [285, 134] width 0 height 4
radio input "true"
click at [265, 235] on button "Next" at bounding box center [285, 225] width 97 height 24
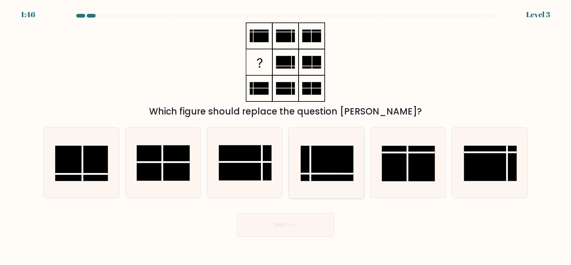
click at [337, 154] on rect at bounding box center [326, 163] width 53 height 35
click at [286, 136] on input "d." at bounding box center [285, 134] width 0 height 4
radio input "true"
click at [287, 231] on button "Next" at bounding box center [285, 225] width 97 height 24
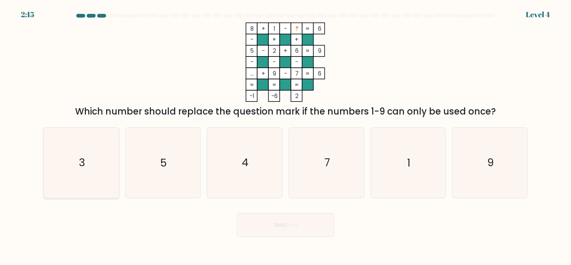
click at [78, 174] on icon "3" at bounding box center [81, 162] width 70 height 70
click at [285, 136] on input "a. 3" at bounding box center [285, 134] width 0 height 4
radio input "true"
click at [268, 217] on button "Next" at bounding box center [285, 225] width 97 height 24
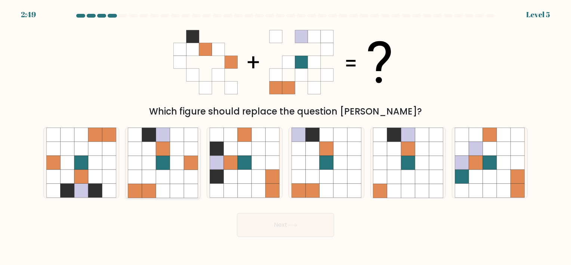
click at [163, 151] on icon at bounding box center [163, 149] width 14 height 14
click at [285, 136] on input "b." at bounding box center [285, 134] width 0 height 4
radio input "true"
click at [268, 223] on button "Next" at bounding box center [285, 225] width 97 height 24
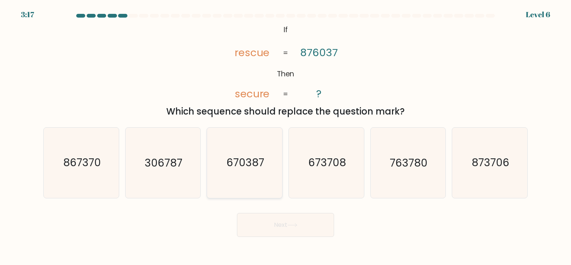
click at [266, 182] on icon "670387" at bounding box center [245, 162] width 70 height 70
click at [285, 136] on input "c. 670387" at bounding box center [285, 134] width 0 height 4
radio input "true"
click at [303, 218] on button "Next" at bounding box center [285, 225] width 97 height 24
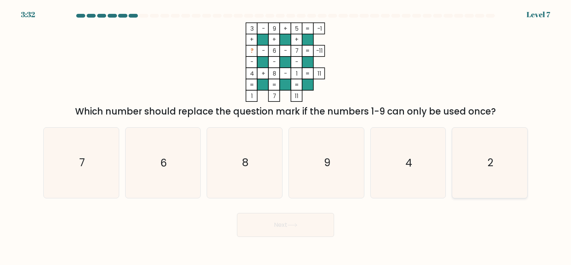
click at [475, 168] on icon "2" at bounding box center [490, 162] width 70 height 70
click at [286, 136] on input "f. 2" at bounding box center [285, 134] width 0 height 4
radio input "true"
click at [311, 225] on button "Next" at bounding box center [285, 225] width 97 height 24
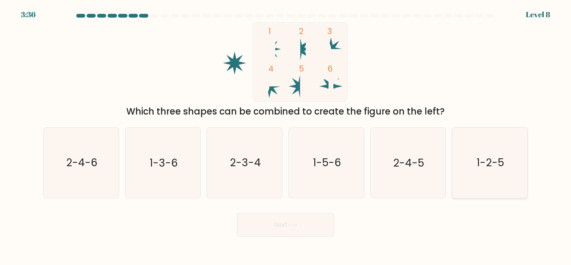
click at [496, 151] on icon "1-2-5" at bounding box center [490, 162] width 70 height 70
click at [286, 136] on input "f. 1-2-5" at bounding box center [285, 134] width 0 height 4
radio input "true"
click at [293, 228] on button "Next" at bounding box center [285, 225] width 97 height 24
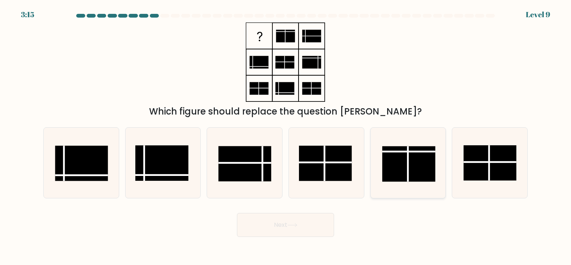
click at [411, 170] on rect at bounding box center [408, 163] width 53 height 35
click at [286, 136] on input "e." at bounding box center [285, 134] width 0 height 4
radio input "true"
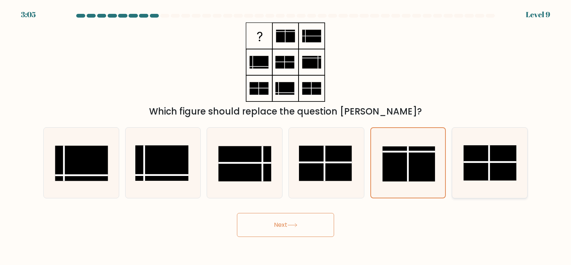
click at [516, 166] on rect at bounding box center [489, 162] width 53 height 35
click at [286, 136] on input "f." at bounding box center [285, 134] width 0 height 4
radio input "true"
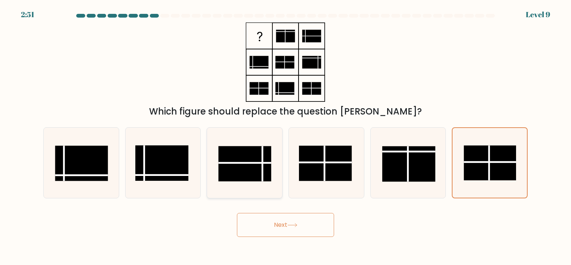
click at [249, 190] on icon at bounding box center [245, 162] width 70 height 70
click at [285, 136] on input "c." at bounding box center [285, 134] width 0 height 4
radio input "true"
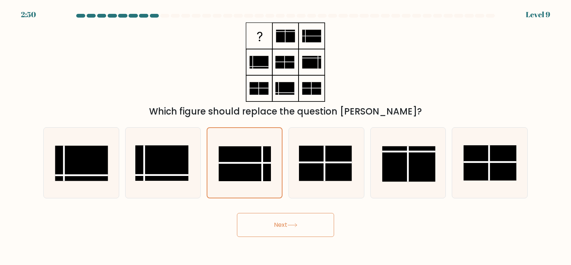
click at [278, 225] on button "Next" at bounding box center [285, 225] width 97 height 24
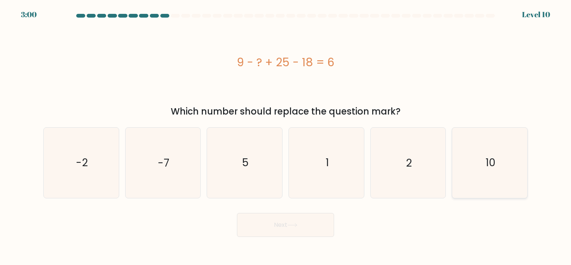
click at [490, 149] on icon "10" at bounding box center [490, 162] width 70 height 70
click at [286, 136] on input "f. 10" at bounding box center [285, 134] width 0 height 4
radio input "true"
click at [288, 222] on button "Next" at bounding box center [285, 225] width 97 height 24
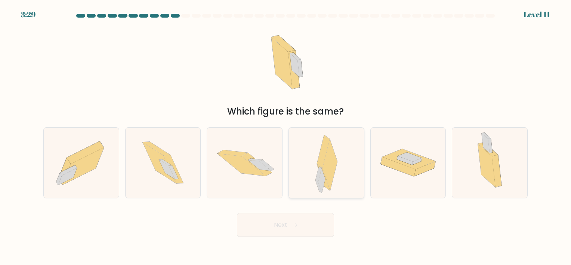
click at [317, 173] on icon at bounding box center [318, 174] width 6 height 16
click at [286, 136] on input "d." at bounding box center [285, 134] width 0 height 4
radio input "true"
click at [300, 225] on button "Next" at bounding box center [285, 225] width 97 height 24
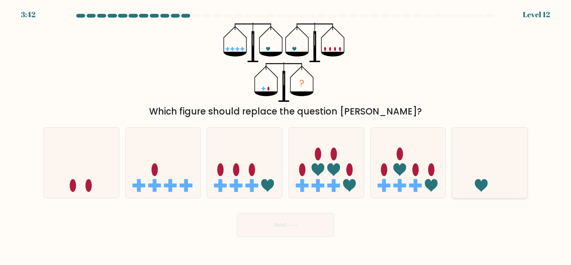
click at [481, 173] on icon at bounding box center [489, 163] width 75 height 62
click at [286, 136] on input "f." at bounding box center [285, 134] width 0 height 4
radio input "true"
click at [293, 227] on icon at bounding box center [292, 225] width 10 height 4
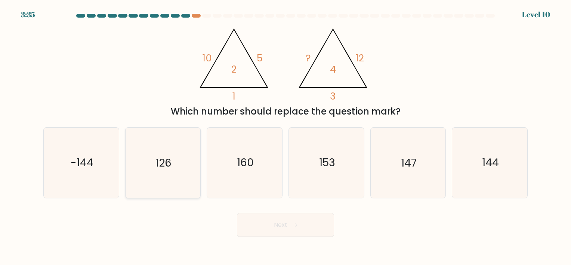
click at [149, 160] on icon "126" at bounding box center [163, 162] width 70 height 70
click at [285, 136] on input "b. 126" at bounding box center [285, 134] width 0 height 4
radio input "true"
click at [276, 235] on button "Next" at bounding box center [285, 225] width 97 height 24
click at [285, 222] on button "Next" at bounding box center [285, 225] width 97 height 24
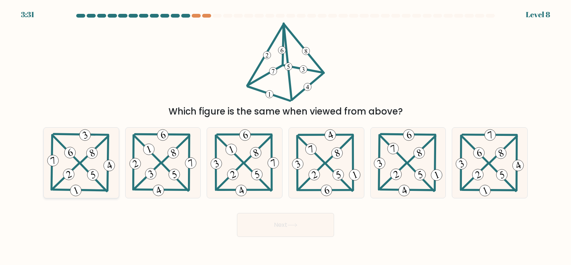
click at [74, 151] on 468 at bounding box center [70, 152] width 14 height 14
click at [285, 136] on input "a." at bounding box center [285, 134] width 0 height 4
radio input "true"
click at [289, 229] on button "Next" at bounding box center [285, 225] width 97 height 24
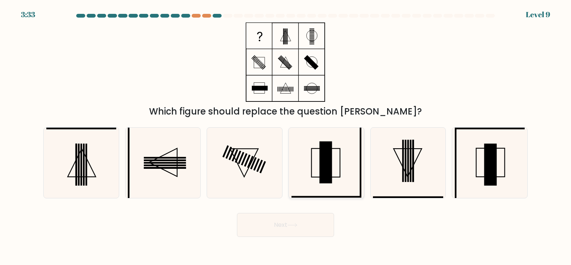
click at [336, 154] on icon at bounding box center [326, 162] width 70 height 70
click at [286, 136] on input "d." at bounding box center [285, 134] width 0 height 4
radio input "true"
click at [302, 225] on button "Next" at bounding box center [285, 225] width 97 height 24
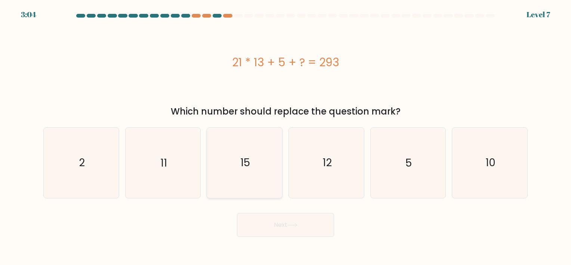
click at [265, 182] on icon "15" at bounding box center [245, 162] width 70 height 70
click at [285, 136] on input "c. 15" at bounding box center [285, 134] width 0 height 4
radio input "true"
click at [273, 225] on button "Next" at bounding box center [285, 225] width 97 height 24
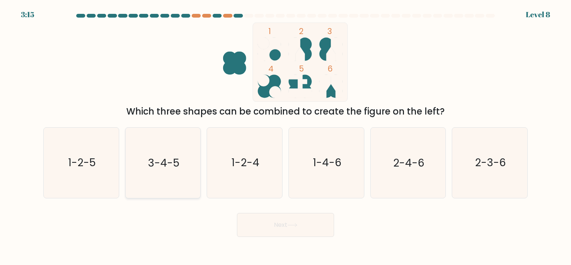
click at [172, 164] on text "3-4-5" at bounding box center [163, 162] width 31 height 15
click at [285, 136] on input "b. 3-4-5" at bounding box center [285, 134] width 0 height 4
radio input "true"
click at [258, 226] on button "Next" at bounding box center [285, 225] width 97 height 24
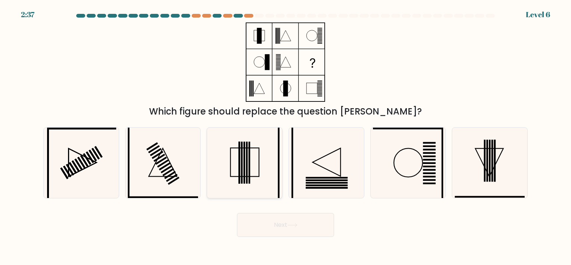
click at [227, 167] on icon at bounding box center [245, 162] width 70 height 70
click at [285, 136] on input "c." at bounding box center [285, 134] width 0 height 4
radio input "true"
click at [266, 220] on button "Next" at bounding box center [285, 225] width 97 height 24
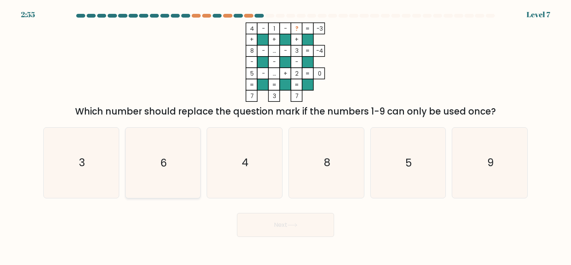
click at [149, 164] on icon "6" at bounding box center [163, 162] width 70 height 70
click at [285, 136] on input "b. 6" at bounding box center [285, 134] width 0 height 4
radio input "true"
click at [258, 220] on button "Next" at bounding box center [285, 225] width 97 height 24
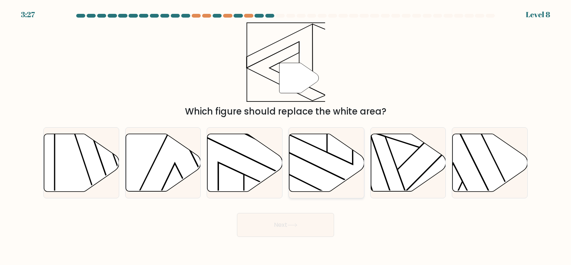
click at [342, 160] on icon at bounding box center [289, 111] width 126 height 104
click at [286, 136] on input "d." at bounding box center [285, 134] width 0 height 4
radio input "true"
click at [311, 226] on button "Next" at bounding box center [285, 225] width 97 height 24
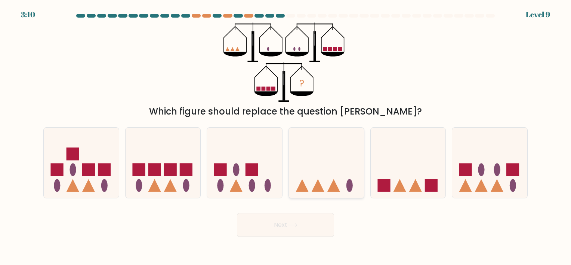
click at [344, 164] on icon at bounding box center [326, 163] width 75 height 62
click at [286, 136] on input "d." at bounding box center [285, 134] width 0 height 4
radio input "true"
click at [307, 231] on button "Next" at bounding box center [285, 225] width 97 height 24
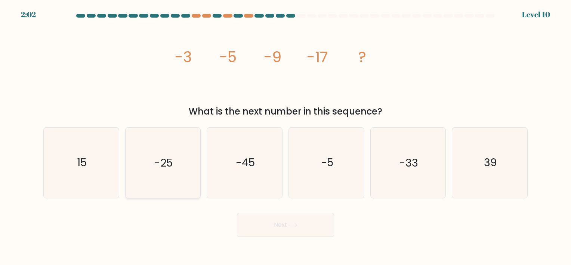
click at [145, 163] on icon "-25" at bounding box center [163, 162] width 70 height 70
click at [285, 136] on input "b. -25" at bounding box center [285, 134] width 0 height 4
radio input "true"
click at [378, 158] on icon "-33" at bounding box center [408, 162] width 70 height 70
click at [286, 136] on input "e. -33" at bounding box center [285, 134] width 0 height 4
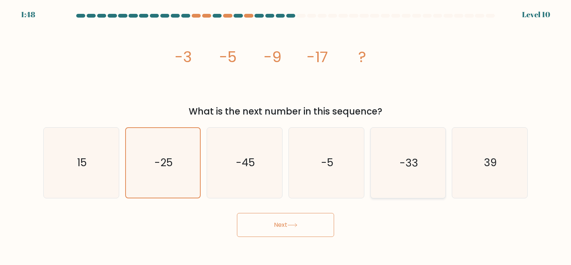
radio input "true"
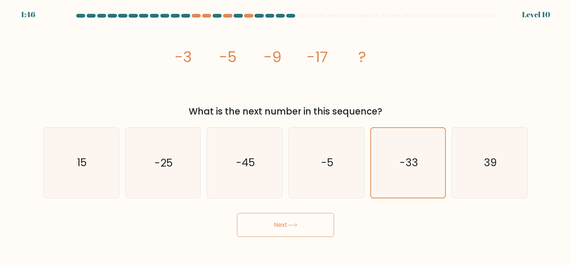
click at [262, 232] on button "Next" at bounding box center [285, 225] width 97 height 24
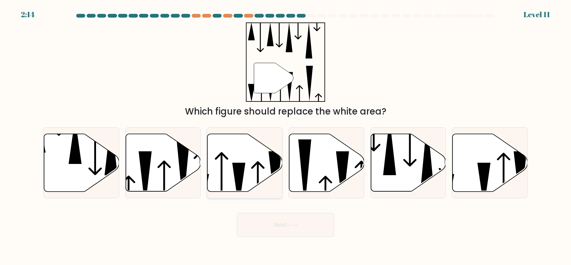
click at [269, 161] on icon at bounding box center [244, 162] width 75 height 58
click at [285, 136] on input "c." at bounding box center [285, 134] width 0 height 4
radio input "true"
click at [169, 172] on icon at bounding box center [163, 162] width 75 height 58
click at [285, 136] on input "b." at bounding box center [285, 134] width 0 height 4
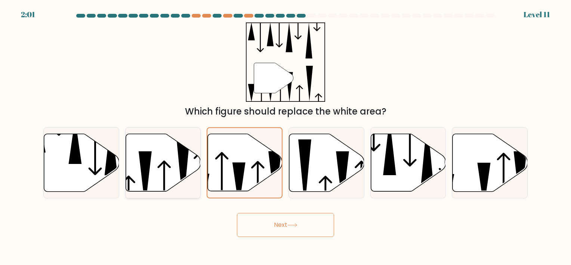
radio input "true"
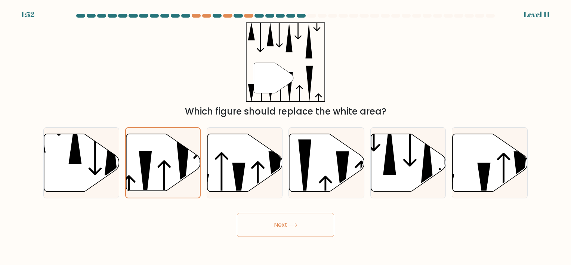
drag, startPoint x: 492, startPoint y: 178, endPoint x: 254, endPoint y: 232, distance: 243.9
click at [254, 232] on form at bounding box center [285, 125] width 571 height 223
click at [471, 168] on icon at bounding box center [489, 162] width 75 height 58
click at [286, 136] on input "f." at bounding box center [285, 134] width 0 height 4
radio input "true"
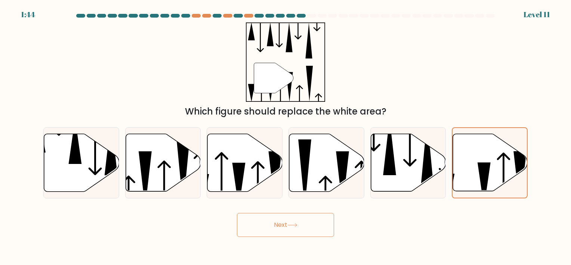
click at [274, 228] on button "Next" at bounding box center [285, 225] width 97 height 24
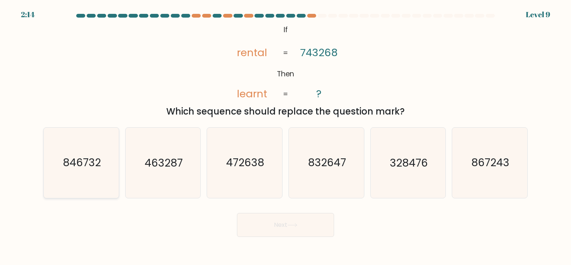
click at [77, 164] on text "846732" at bounding box center [82, 162] width 38 height 15
click at [285, 136] on input "a. 846732" at bounding box center [285, 134] width 0 height 4
radio input "true"
click at [303, 230] on button "Next" at bounding box center [285, 225] width 97 height 24
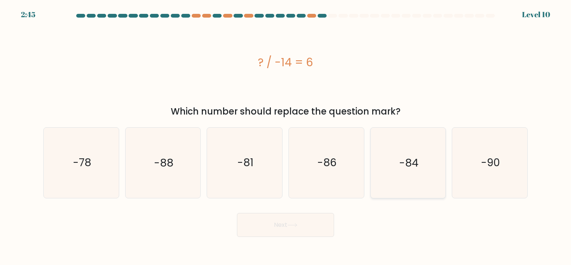
click at [398, 170] on icon "-84" at bounding box center [408, 162] width 70 height 70
click at [286, 136] on input "e. -84" at bounding box center [285, 134] width 0 height 4
radio input "true"
click at [301, 217] on button "Next" at bounding box center [285, 225] width 97 height 24
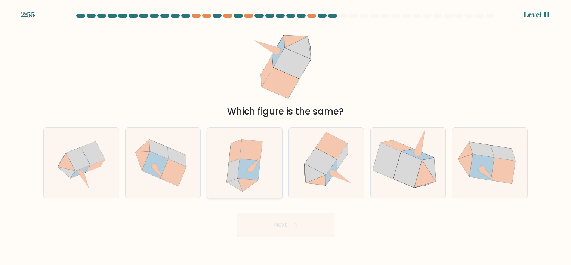
click at [248, 165] on icon at bounding box center [249, 169] width 22 height 21
click at [285, 136] on input "c." at bounding box center [285, 134] width 0 height 4
radio input "true"
click at [288, 230] on button "Next" at bounding box center [285, 225] width 97 height 24
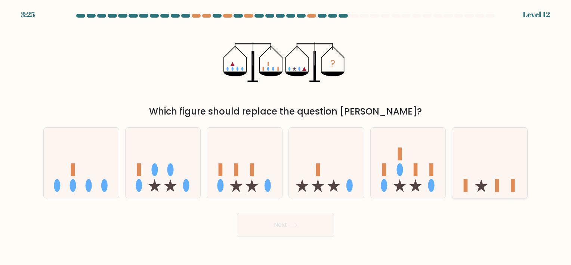
click at [495, 163] on icon at bounding box center [489, 163] width 75 height 62
click at [286, 136] on input "f." at bounding box center [285, 134] width 0 height 4
radio input "true"
click at [295, 223] on icon at bounding box center [292, 225] width 10 height 4
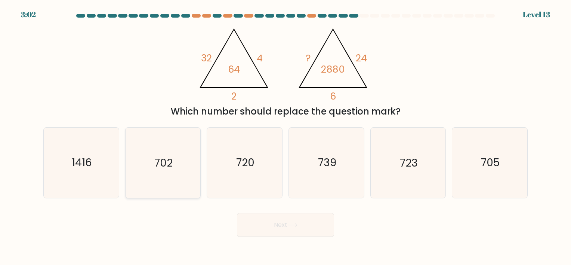
click at [168, 158] on text "702" at bounding box center [163, 162] width 18 height 15
click at [285, 136] on input "b. 702" at bounding box center [285, 134] width 0 height 4
radio input "true"
click at [256, 220] on button "Next" at bounding box center [285, 225] width 97 height 24
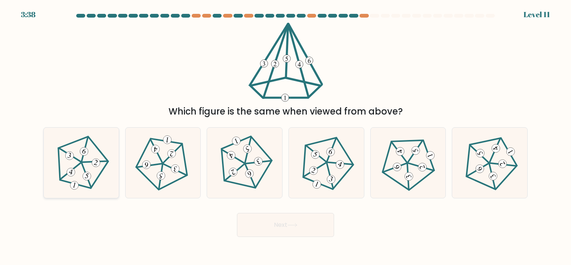
click at [93, 176] on icon at bounding box center [81, 163] width 56 height 56
click at [285, 136] on input "a." at bounding box center [285, 134] width 0 height 4
radio input "true"
click at [158, 177] on 756 at bounding box center [160, 175] width 9 height 9
click at [285, 136] on input "b." at bounding box center [285, 134] width 0 height 4
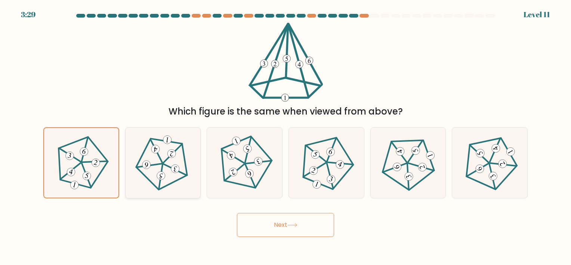
radio input "true"
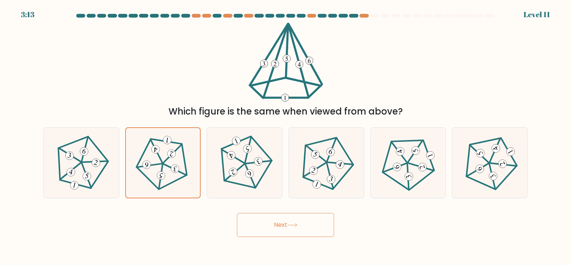
click at [271, 223] on button "Next" at bounding box center [285, 225] width 97 height 24
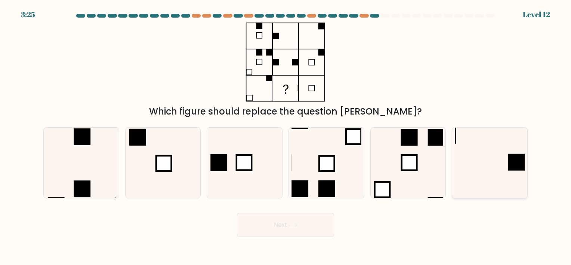
click at [479, 176] on icon at bounding box center [490, 162] width 70 height 70
click at [286, 136] on input "f." at bounding box center [285, 134] width 0 height 4
radio input "true"
click at [296, 226] on icon at bounding box center [292, 225] width 10 height 4
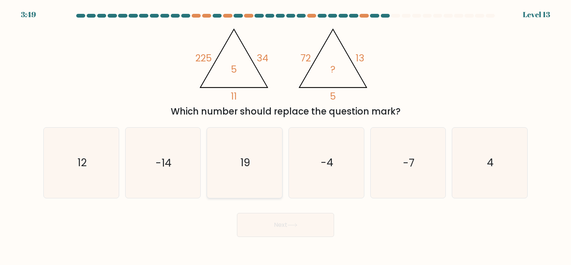
click at [269, 158] on icon "19" at bounding box center [245, 162] width 70 height 70
click at [285, 136] on input "c. 19" at bounding box center [285, 134] width 0 height 4
radio input "true"
click at [282, 226] on button "Next" at bounding box center [285, 225] width 97 height 24
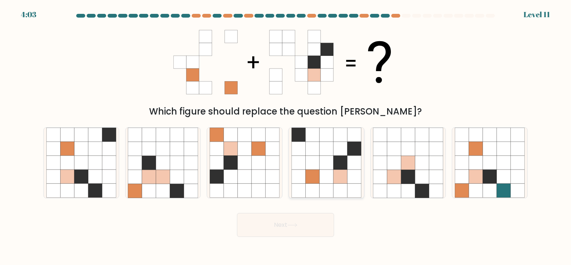
click at [325, 161] on icon at bounding box center [326, 162] width 14 height 14
click at [286, 136] on input "d." at bounding box center [285, 134] width 0 height 4
radio input "true"
click at [300, 226] on button "Next" at bounding box center [285, 225] width 97 height 24
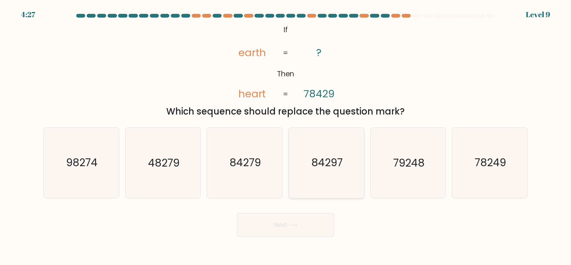
click at [315, 151] on icon "84297" at bounding box center [326, 162] width 70 height 70
click at [286, 136] on input "d. 84297" at bounding box center [285, 134] width 0 height 4
radio input "true"
click at [297, 218] on button "Next" at bounding box center [285, 225] width 97 height 24
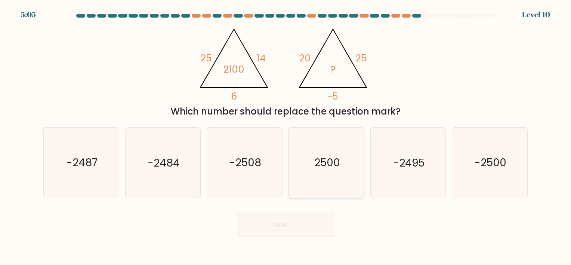
click at [309, 163] on icon "2500" at bounding box center [326, 162] width 70 height 70
click at [286, 136] on input "d. 2500" at bounding box center [285, 134] width 0 height 4
radio input "true"
click at [294, 225] on icon at bounding box center [292, 224] width 9 height 3
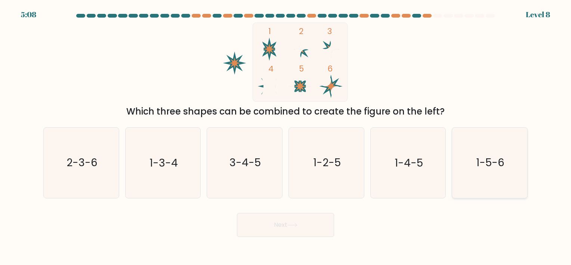
click at [492, 161] on text "1-5-6" at bounding box center [490, 162] width 28 height 15
click at [286, 136] on input "f. 1-5-6" at bounding box center [285, 134] width 0 height 4
radio input "true"
click at [293, 227] on button "Next" at bounding box center [285, 225] width 97 height 24
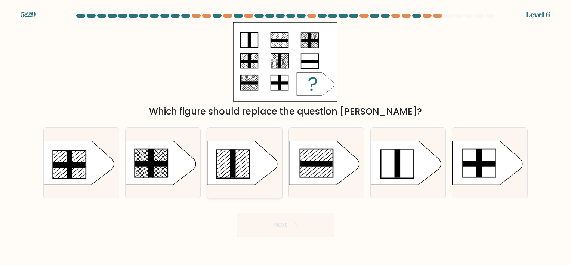
click at [241, 167] on icon at bounding box center [242, 162] width 70 height 44
click at [285, 136] on input "c." at bounding box center [285, 134] width 0 height 4
radio input "true"
click at [271, 215] on button "Next" at bounding box center [285, 225] width 97 height 24
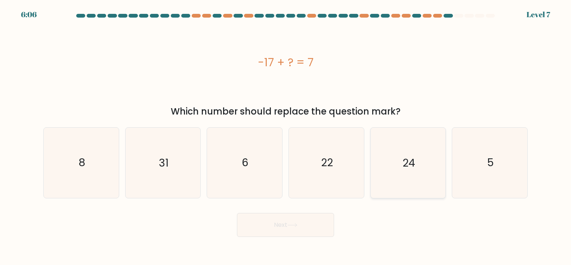
click at [398, 165] on icon "24" at bounding box center [408, 162] width 70 height 70
click at [286, 136] on input "e. 24" at bounding box center [285, 134] width 0 height 4
radio input "true"
click at [317, 222] on button "Next" at bounding box center [285, 225] width 97 height 24
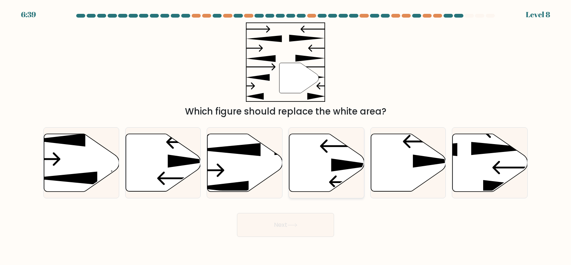
click at [323, 154] on icon at bounding box center [326, 162] width 75 height 58
click at [286, 136] on input "d." at bounding box center [285, 134] width 0 height 4
radio input "true"
click at [387, 158] on icon at bounding box center [408, 162] width 75 height 58
click at [286, 136] on input "e." at bounding box center [285, 134] width 0 height 4
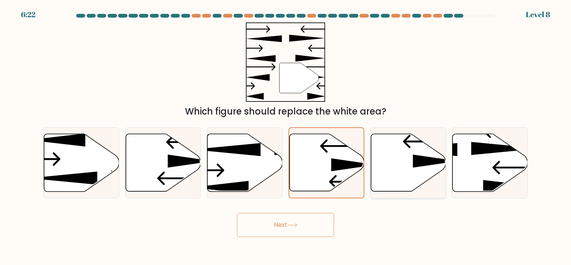
radio input "true"
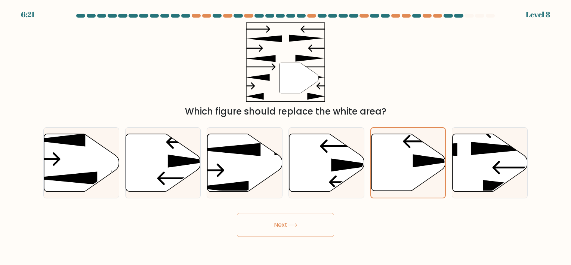
click at [305, 221] on button "Next" at bounding box center [285, 225] width 97 height 24
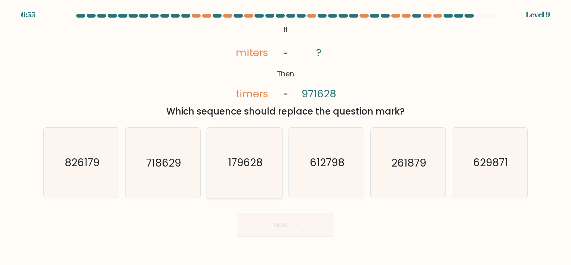
click at [240, 140] on icon "179628" at bounding box center [245, 162] width 70 height 70
click at [285, 136] on input "c. 179628" at bounding box center [285, 134] width 0 height 4
radio input "true"
click at [288, 228] on button "Next" at bounding box center [285, 225] width 97 height 24
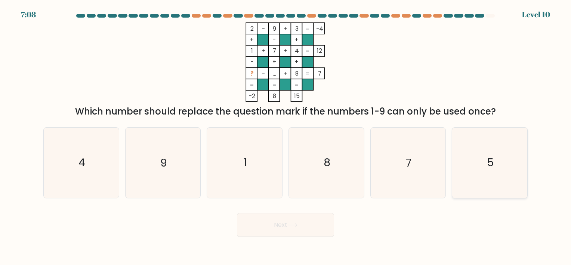
click at [463, 158] on icon "5" at bounding box center [490, 162] width 70 height 70
click at [286, 136] on input "f. 5" at bounding box center [285, 134] width 0 height 4
radio input "true"
click at [291, 229] on button "Next" at bounding box center [285, 225] width 97 height 24
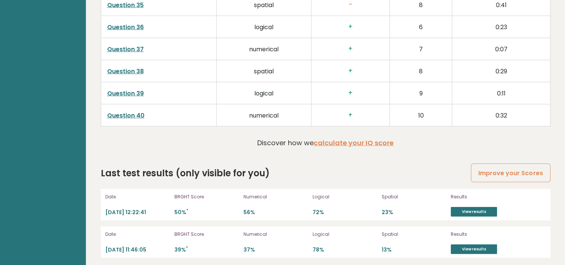
scroll to position [1951, 0]
click at [483, 210] on link "View results" at bounding box center [474, 211] width 46 height 10
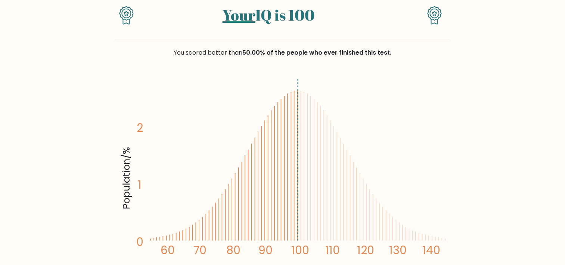
scroll to position [71, 0]
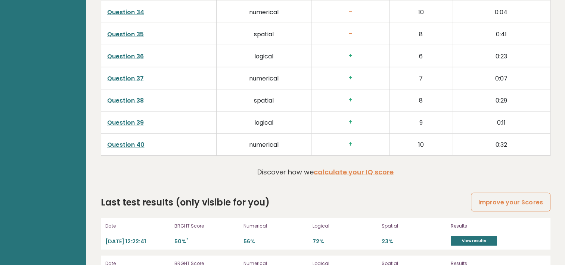
scroll to position [1951, 0]
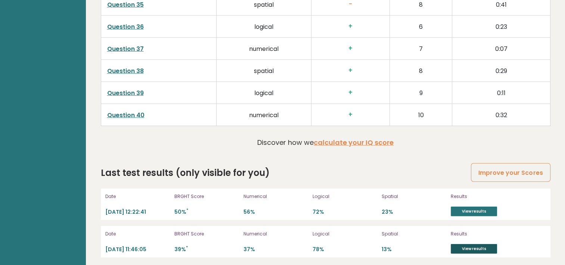
click at [474, 244] on link "View results" at bounding box center [474, 249] width 46 height 10
click at [462, 244] on link "View results" at bounding box center [474, 249] width 46 height 10
click at [455, 206] on link "View results" at bounding box center [474, 211] width 46 height 10
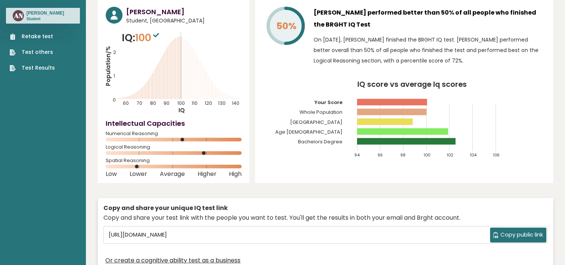
scroll to position [0, 0]
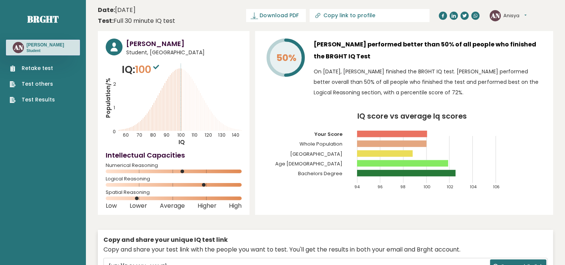
click at [157, 67] on icon at bounding box center [156, 67] width 6 height 4
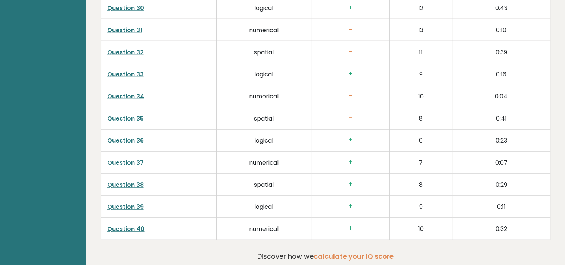
scroll to position [1951, 0]
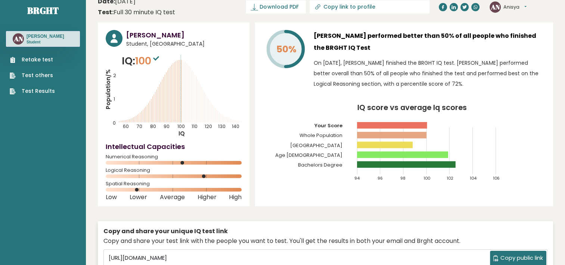
scroll to position [0, 0]
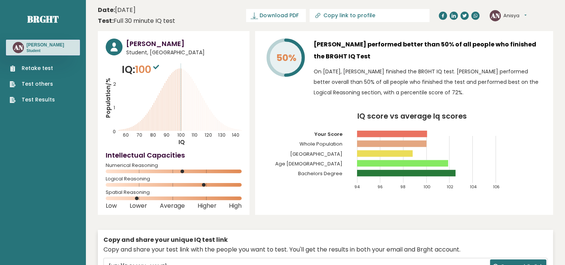
click at [418, 110] on div "50% Anisya Nabila performed better than 50% of all people who finished the BRGH…" at bounding box center [404, 122] width 298 height 183
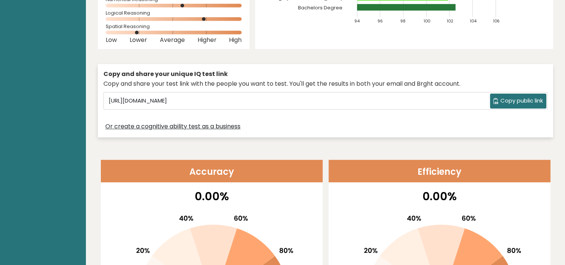
scroll to position [166, 0]
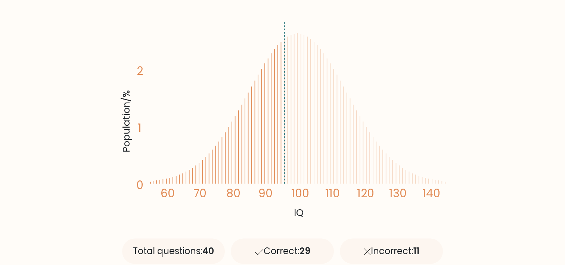
scroll to position [105, 0]
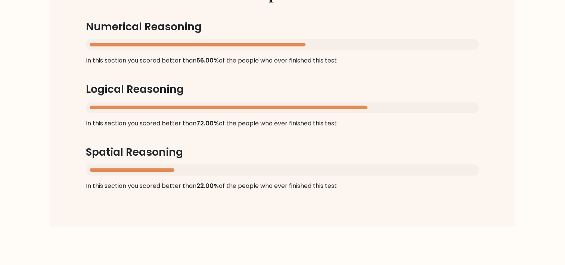
scroll to position [758, 0]
